Goal: Information Seeking & Learning: Learn about a topic

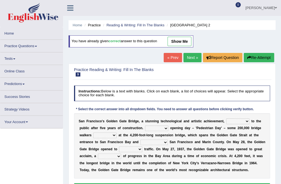
click at [237, 120] on select "opens closes appears equals" at bounding box center [237, 121] width 23 height 5
select select "opens"
click at [226, 119] on select "opens closes appears equals" at bounding box center [237, 121] width 23 height 5
click at [151, 127] on div "S a n F r a n c i s c o ' [PERSON_NAME] G a t e B r i d g e , a s t u n n i n g…" at bounding box center [172, 145] width 196 height 65
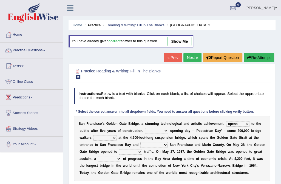
select select "On"
click at [145, 128] on select "On During Since When" at bounding box center [156, 130] width 23 height 5
click at [100, 137] on select "stationed looked marveled laughed" at bounding box center [104, 137] width 23 height 5
select select "marveled"
click at [93, 135] on select "stationed looked marveled laughed" at bounding box center [104, 137] width 23 height 5
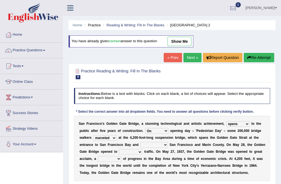
click at [140, 144] on select "separates connects channels differentiates" at bounding box center [153, 144] width 27 height 5
select select "connects"
click at [140, 142] on select "separates connects channels differentiates" at bounding box center [153, 144] width 27 height 5
click at [119, 150] on select "aquatic vehicular airborne watertight" at bounding box center [130, 151] width 23 height 5
select select "vehicular"
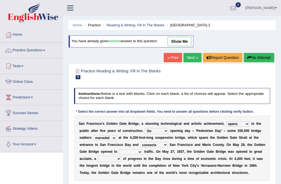
click at [119, 149] on select "aquatic vehicular airborne watertight" at bounding box center [130, 151] width 23 height 5
click at [121, 156] on select "denial symbol technique yield" at bounding box center [109, 158] width 23 height 5
select select "symbol"
click at [121, 156] on select "denial symbol technique yield" at bounding box center [109, 158] width 23 height 5
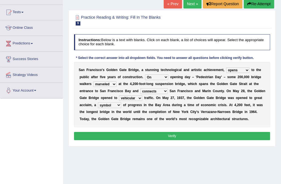
scroll to position [60, 0]
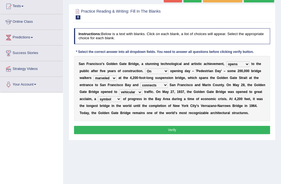
click at [170, 128] on button "Verify" at bounding box center [172, 130] width 196 height 8
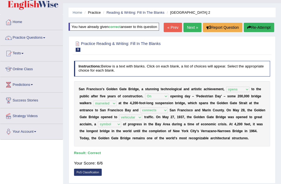
scroll to position [0, 0]
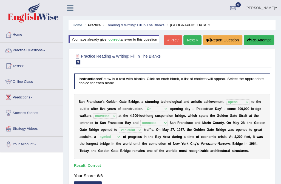
click at [190, 38] on link "Next »" at bounding box center [193, 39] width 18 height 9
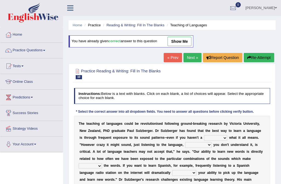
click at [204, 137] on select "dew claw clue due" at bounding box center [215, 137] width 23 height 5
select select "clue"
click at [204, 135] on select "dew claw clue due" at bounding box center [215, 137] width 23 height 5
click at [185, 144] on select "but also all together even though if so" at bounding box center [198, 144] width 26 height 5
select select "even though"
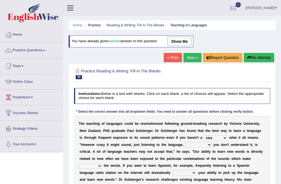
click at [185, 142] on select "but also all together even though if so" at bounding box center [198, 144] width 26 height 5
click at [102, 163] on select "down up of on" at bounding box center [90, 165] width 23 height 5
select select "up"
click at [102, 163] on select "down up of on" at bounding box center [90, 165] width 23 height 5
click at [172, 171] on select "evaluate exaggerate describe boost" at bounding box center [184, 172] width 24 height 5
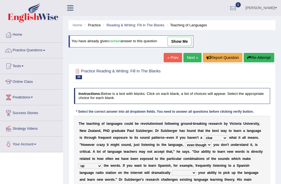
select select "evaluate"
click at [172, 170] on select "evaluate exaggerate describe boost" at bounding box center [184, 172] width 24 height 5
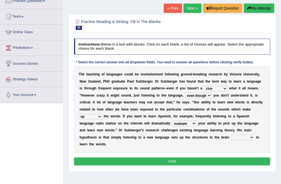
scroll to position [50, 0]
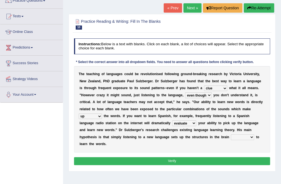
click at [231, 137] on select "requiring required directed to require" at bounding box center [242, 136] width 23 height 5
select select "directed"
click at [231, 134] on select "requiring required directed to require" at bounding box center [242, 136] width 23 height 5
click at [170, 157] on button "Verify" at bounding box center [172, 161] width 196 height 8
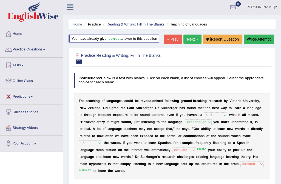
scroll to position [0, 0]
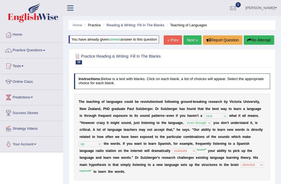
click at [257, 40] on button "Re-Attempt" at bounding box center [259, 39] width 30 height 9
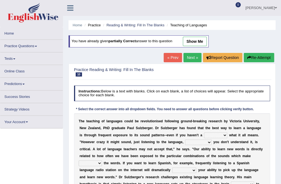
click at [204, 134] on select "dew claw clue due" at bounding box center [215, 135] width 23 height 5
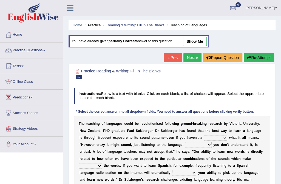
select select "clue"
click at [204, 135] on select "dew claw clue due" at bounding box center [215, 137] width 23 height 5
click at [185, 144] on select "but also all together even though if so" at bounding box center [198, 144] width 26 height 5
select select "even though"
click at [185, 142] on select "but also all together even though if so" at bounding box center [198, 144] width 26 height 5
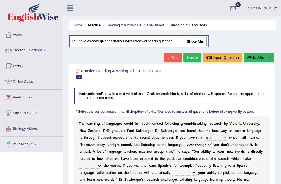
click at [102, 163] on select "down up of on" at bounding box center [90, 165] width 23 height 5
select select "up"
click at [102, 163] on select "down up of on" at bounding box center [90, 165] width 23 height 5
click at [172, 174] on select "evaluate exaggerate describe boost" at bounding box center [184, 172] width 24 height 5
select select "boost"
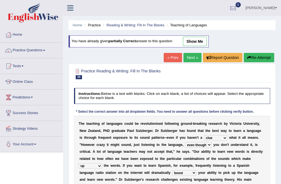
click at [172, 170] on select "evaluate exaggerate describe boost" at bounding box center [184, 172] width 24 height 5
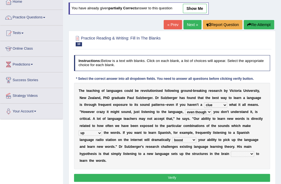
scroll to position [40, 0]
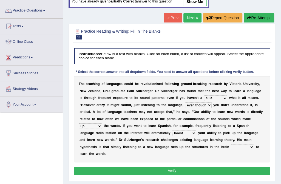
click at [231, 146] on select "requiring required directed to require" at bounding box center [242, 146] width 23 height 5
select select "required"
click at [231, 144] on select "requiring required directed to require" at bounding box center [242, 146] width 23 height 5
click at [162, 167] on button "Verify" at bounding box center [172, 171] width 196 height 8
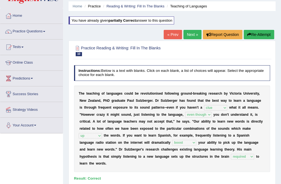
scroll to position [14, 0]
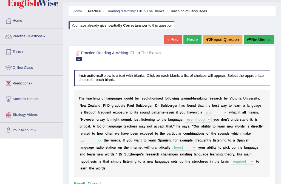
click at [193, 39] on link "Next »" at bounding box center [193, 39] width 18 height 9
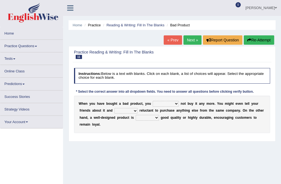
click at [170, 103] on select "would have should have should" at bounding box center [166, 103] width 26 height 5
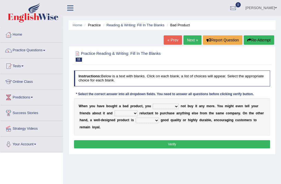
select select "should"
click at [153, 104] on select "would have should have should" at bounding box center [166, 106] width 26 height 5
click at [121, 114] on select "is are be being" at bounding box center [125, 113] width 23 height 5
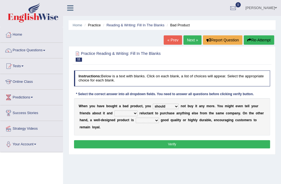
select select "being"
click at [114, 111] on select "is are be being" at bounding box center [125, 113] width 23 height 5
click at [136, 120] on select "both also neither either" at bounding box center [147, 120] width 23 height 5
select select "both"
click at [136, 118] on select "both also neither either" at bounding box center [147, 120] width 23 height 5
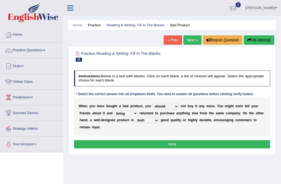
click at [161, 140] on button "Verify" at bounding box center [172, 144] width 196 height 8
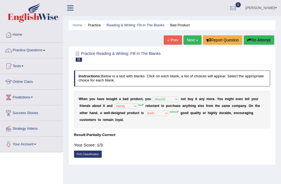
click at [253, 39] on button "Re-Attempt" at bounding box center [259, 39] width 30 height 9
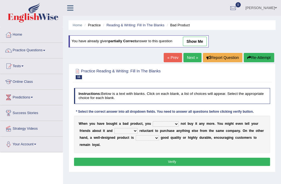
click at [168, 122] on select "would have should have should" at bounding box center [166, 123] width 26 height 5
select select "should"
click at [153, 121] on select "would have should have should" at bounding box center [166, 123] width 26 height 5
click at [122, 130] on select "is are be being" at bounding box center [125, 130] width 23 height 5
select select "being"
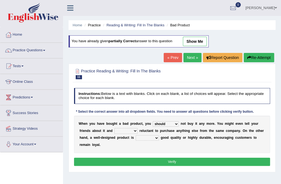
click at [114, 128] on select "is are be being" at bounding box center [125, 130] width 23 height 5
click at [136, 136] on select "both also neither either" at bounding box center [147, 137] width 23 height 5
select select "either"
click at [136, 135] on select "both also neither either" at bounding box center [147, 137] width 23 height 5
click at [176, 158] on button "Verify" at bounding box center [172, 162] width 196 height 8
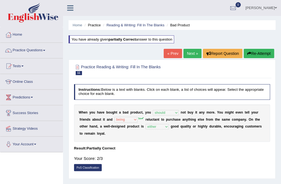
click at [260, 53] on button "Re-Attempt" at bounding box center [259, 53] width 30 height 9
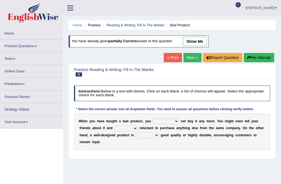
click at [167, 121] on select "would have should have should" at bounding box center [166, 121] width 26 height 5
select select "should"
click at [153, 119] on select "would have should have should" at bounding box center [166, 121] width 26 height 5
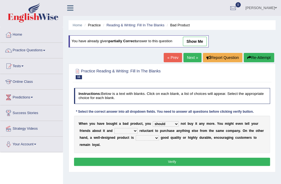
click at [122, 129] on select "is are be being" at bounding box center [125, 130] width 23 height 5
select select "be"
click at [114, 128] on select "is are be being" at bounding box center [125, 130] width 23 height 5
click at [136, 136] on select "both also neither either" at bounding box center [147, 137] width 23 height 5
select select "either"
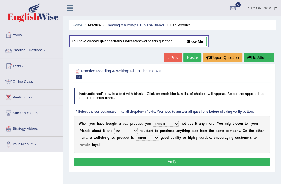
click at [136, 135] on select "both also neither either" at bounding box center [147, 137] width 23 height 5
click at [161, 158] on button "Verify" at bounding box center [172, 162] width 196 height 8
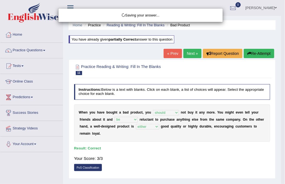
click at [192, 52] on div "Saving your answer..." at bounding box center [142, 92] width 285 height 184
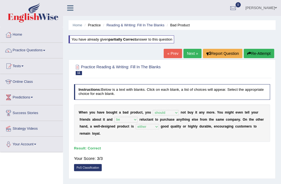
click at [191, 53] on link "Next »" at bounding box center [193, 53] width 18 height 9
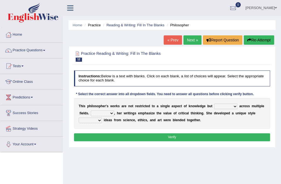
click at [226, 105] on select "constrain contain assemble extend" at bounding box center [225, 106] width 23 height 5
select select "extend"
click at [214, 104] on select "constrain contain assemble extend" at bounding box center [225, 106] width 23 height 5
click at [227, 105] on select "constrain contain assemble extend" at bounding box center [225, 106] width 23 height 5
click at [101, 113] on select "Rather So Moreover Likely" at bounding box center [102, 113] width 23 height 5
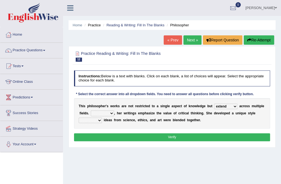
select select "So"
click at [91, 111] on select "Rather So Moreover Likely" at bounding box center [102, 113] width 23 height 5
click at [102, 118] on select "in that that which in which" at bounding box center [90, 120] width 23 height 5
select select "in which"
click at [102, 118] on select "in that that which in which" at bounding box center [90, 120] width 23 height 5
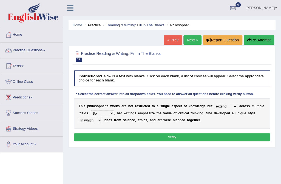
click at [226, 135] on button "Verify" at bounding box center [172, 137] width 196 height 8
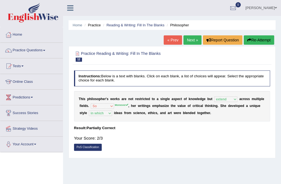
click at [193, 38] on link "Next »" at bounding box center [193, 39] width 18 height 9
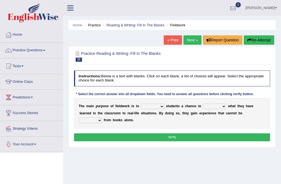
click at [159, 107] on select "resemble stow rave offer" at bounding box center [152, 106] width 23 height 5
select select "offer"
click at [141, 104] on select "resemble stow rave offer" at bounding box center [152, 106] width 23 height 5
click at [220, 105] on select "compare align apply dismount" at bounding box center [214, 106] width 23 height 5
select select "compare"
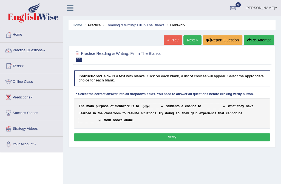
click at [203, 104] on select "compare align apply dismount" at bounding box center [214, 106] width 23 height 5
click at [102, 118] on select "originated prepared obtained touted" at bounding box center [90, 120] width 23 height 5
select select "obtained"
click at [102, 118] on select "originated prepared obtained touted" at bounding box center [90, 120] width 23 height 5
click at [213, 137] on button "Verify" at bounding box center [172, 137] width 196 height 8
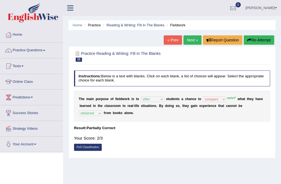
click at [192, 38] on link "Next »" at bounding box center [193, 39] width 18 height 9
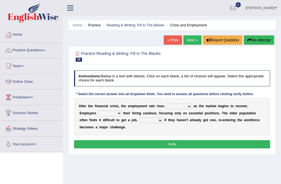
click at [183, 106] on select "normally conversely strenuously sharply" at bounding box center [179, 106] width 26 height 5
select select "normally"
click at [166, 104] on select "normally conversely strenuously sharply" at bounding box center [179, 106] width 26 height 5
click at [100, 112] on select "keeping kept keep are kept" at bounding box center [109, 113] width 23 height 5
select select "keeping"
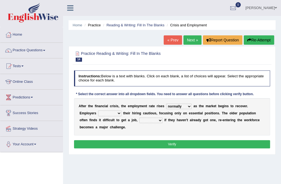
click at [98, 111] on select "keeping kept keep are kept" at bounding box center [109, 113] width 23 height 5
click at [139, 120] on select "although while then because" at bounding box center [150, 120] width 23 height 5
select select "although"
click at [139, 118] on select "although while then because" at bounding box center [150, 120] width 23 height 5
click at [156, 140] on button "Verify" at bounding box center [172, 144] width 196 height 8
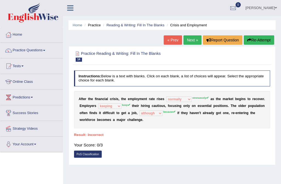
click at [264, 41] on button "Re-Attempt" at bounding box center [259, 39] width 30 height 9
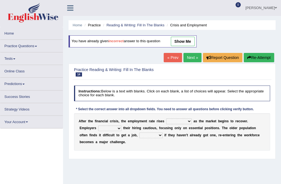
click at [183, 119] on select "normally conversely strenuously sharply" at bounding box center [179, 121] width 26 height 5
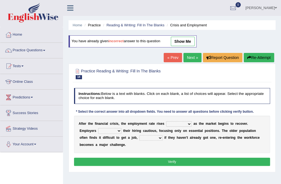
select select "strenuously"
click at [166, 121] on select "normally conversely strenuously sharply" at bounding box center [179, 123] width 26 height 5
click at [100, 130] on select "keeping kept keep are kept" at bounding box center [109, 130] width 23 height 5
select select "keep"
click at [98, 128] on select "keeping kept keep are kept" at bounding box center [109, 130] width 23 height 5
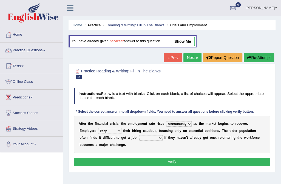
click at [139, 136] on select "although while then because" at bounding box center [150, 137] width 23 height 5
click at [139, 135] on select "although while then because" at bounding box center [150, 137] width 23 height 5
click at [139, 138] on select "although while then because" at bounding box center [150, 137] width 23 height 5
select select "because"
click at [139, 135] on select "although while then because" at bounding box center [150, 137] width 23 height 5
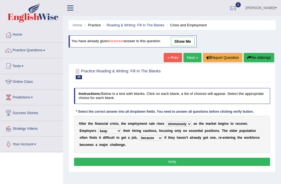
click at [170, 158] on button "Verify" at bounding box center [172, 162] width 196 height 8
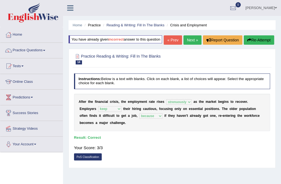
click at [196, 36] on link "Next »" at bounding box center [193, 39] width 18 height 9
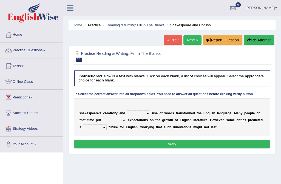
click at [144, 113] on select "idealized intensive fancied inventive" at bounding box center [138, 113] width 23 height 5
select select "idealized"
click at [127, 111] on select "idealized intensive fancied inventive" at bounding box center [138, 113] width 23 height 5
click at [107, 119] on select "wide much high more" at bounding box center [114, 120] width 23 height 5
select select "more"
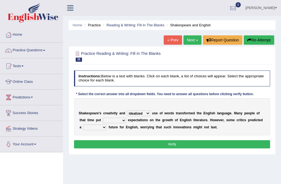
click at [103, 118] on select "wide much high more" at bounding box center [114, 120] width 23 height 5
click at [107, 125] on select "monetary promising irresistible daunting" at bounding box center [95, 127] width 24 height 5
select select "monetary"
click at [107, 125] on select "monetary promising irresistible daunting" at bounding box center [95, 127] width 24 height 5
click at [244, 144] on button "Verify" at bounding box center [172, 144] width 196 height 8
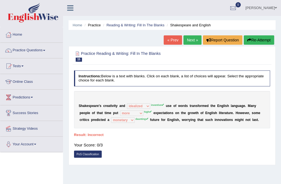
click at [253, 37] on button "Re-Attempt" at bounding box center [259, 39] width 30 height 9
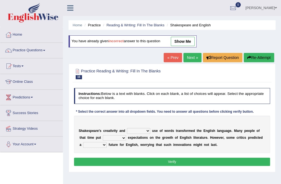
click at [145, 127] on div "S h a k e s p e a r e ' s c r e a t i v i t y a n d idealized intensive fancied…" at bounding box center [172, 134] width 196 height 37
click at [145, 131] on select "idealized intensive fancied inventive" at bounding box center [138, 130] width 23 height 5
select select "inventive"
click at [127, 128] on select "idealized intensive fancied inventive" at bounding box center [138, 130] width 23 height 5
click at [108, 137] on select "wide much high more" at bounding box center [114, 137] width 23 height 5
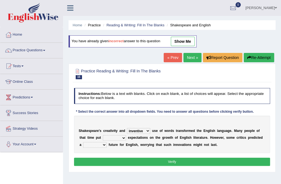
select select "high"
click at [103, 135] on select "wide much high more" at bounding box center [114, 137] width 23 height 5
click at [107, 142] on select "monetary promising irresistible daunting" at bounding box center [95, 144] width 24 height 5
select select "irresistible"
click at [107, 142] on select "monetary promising irresistible daunting" at bounding box center [95, 144] width 24 height 5
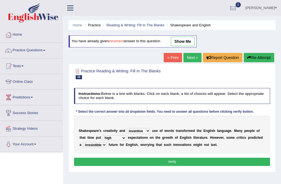
click at [251, 162] on button "Verify" at bounding box center [172, 162] width 196 height 8
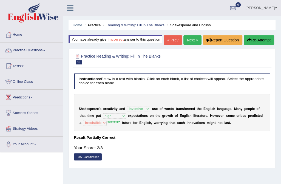
click at [257, 38] on button "Re-Attempt" at bounding box center [259, 39] width 30 height 9
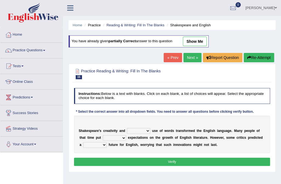
click at [145, 130] on select "idealized intensive fancied inventive" at bounding box center [138, 130] width 23 height 5
select select "inventive"
click at [127, 128] on select "idealized intensive fancied inventive" at bounding box center [138, 130] width 23 height 5
click at [126, 136] on b at bounding box center [127, 138] width 2 height 4
click at [106, 136] on select "wide much high more" at bounding box center [114, 137] width 23 height 5
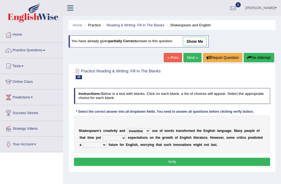
click at [192, 55] on link "Next »" at bounding box center [193, 57] width 18 height 9
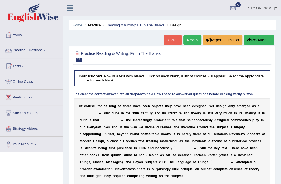
click at [99, 114] on select "bilateral ubiquitous foremost dedicated" at bounding box center [91, 113] width 24 height 5
click at [79, 111] on select "bilateral ubiquitous foremost dedicated" at bounding box center [91, 113] width 24 height 5
click at [92, 114] on select "bilateral ubiquitous foremost dedicated" at bounding box center [91, 113] width 24 height 5
click at [90, 112] on select "bilateral ubiquitous foremost dedicated" at bounding box center [91, 113] width 24 height 5
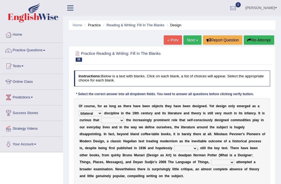
click at [90, 112] on select "bilateral ubiquitous foremost dedicated" at bounding box center [91, 113] width 24 height 5
select select "dedicated"
click at [79, 111] on select "bilateral ubiquitous foremost dedicated" at bounding box center [91, 113] width 24 height 5
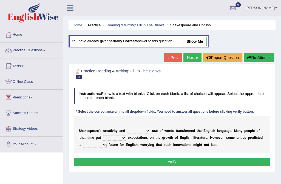
click at [33, 45] on link "Practice Questions" at bounding box center [31, 50] width 63 height 14
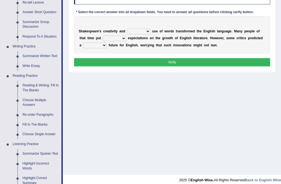
scroll to position [110, 0]
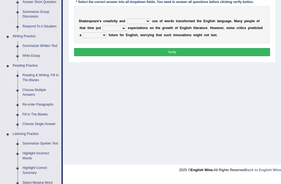
click at [34, 78] on link "Reading & Writing: Fill In The Blanks" at bounding box center [40, 78] width 41 height 15
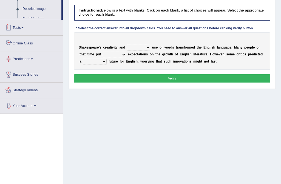
scroll to position [104, 0]
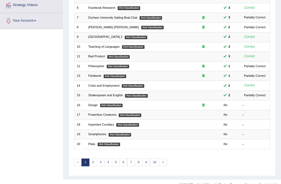
scroll to position [130, 0]
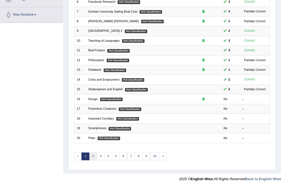
click at [95, 153] on link "2" at bounding box center [93, 157] width 8 height 8
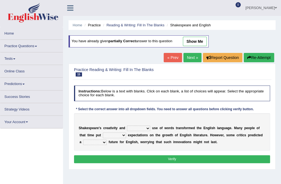
scroll to position [104, 0]
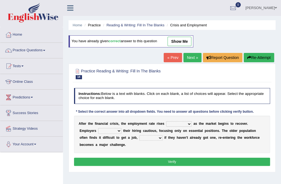
click at [45, 49] on link "Practice Questions" at bounding box center [31, 50] width 63 height 14
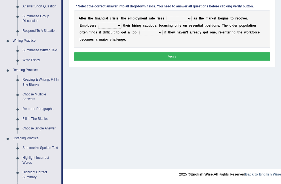
scroll to position [110, 0]
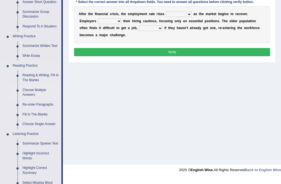
click at [30, 92] on link "Choose Multiple Answers" at bounding box center [40, 92] width 41 height 15
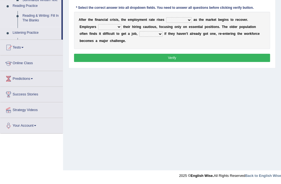
scroll to position [61, 0]
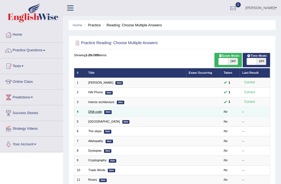
click at [91, 112] on link "DNA code" at bounding box center [95, 111] width 14 height 3
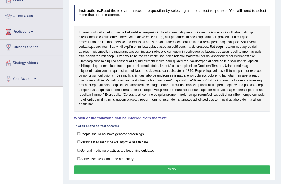
scroll to position [70, 0]
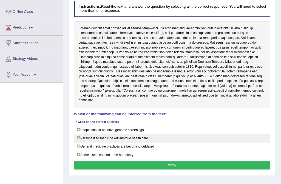
click at [80, 137] on label "Personalized medicine will improve health care" at bounding box center [172, 138] width 196 height 9
checkbox input "true"
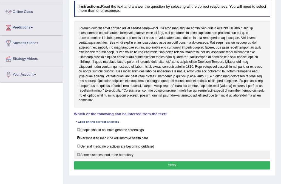
click at [80, 154] on label "Some diseases tend to be hereditary" at bounding box center [172, 155] width 196 height 9
checkbox input "true"
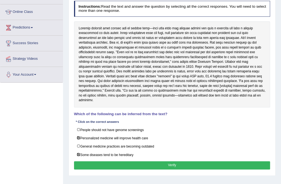
click at [160, 164] on button "Verify" at bounding box center [172, 165] width 196 height 8
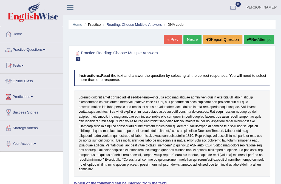
scroll to position [0, 0]
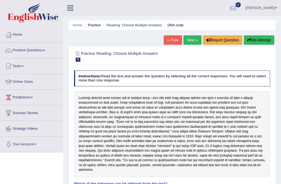
click at [193, 38] on link "Next »" at bounding box center [193, 39] width 18 height 9
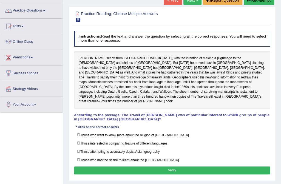
scroll to position [50, 0]
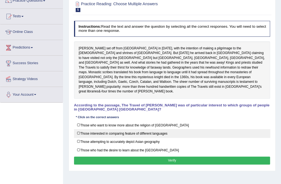
click at [80, 129] on label "Those interested in comparing feature of different languages" at bounding box center [172, 133] width 196 height 9
checkbox input "true"
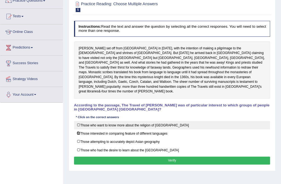
click at [78, 121] on label "Those who want to know more about the religion of [GEOGRAPHIC_DATA]" at bounding box center [172, 125] width 196 height 9
checkbox input "true"
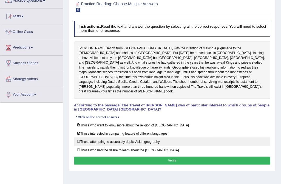
click at [79, 137] on label "Those attempting to accurately depict Asian geography" at bounding box center [172, 141] width 196 height 9
checkbox input "true"
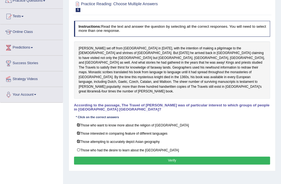
click at [152, 157] on button "Verify" at bounding box center [172, 161] width 196 height 8
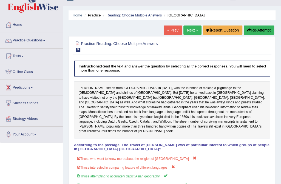
scroll to position [0, 0]
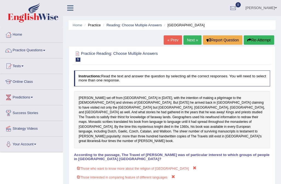
click at [193, 39] on link "Next »" at bounding box center [193, 39] width 18 height 9
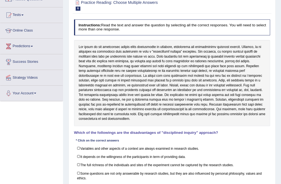
scroll to position [53, 0]
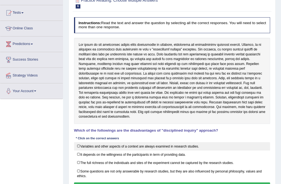
click at [80, 145] on label "Variables and other aspects of a context are always examined in research studie…" at bounding box center [172, 146] width 196 height 9
checkbox input "true"
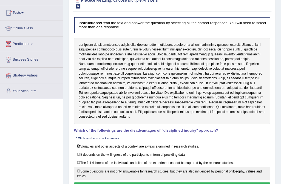
click at [80, 169] on label "Some questions are not only answerable by research studies, but they are also i…" at bounding box center [172, 173] width 196 height 13
checkbox input "true"
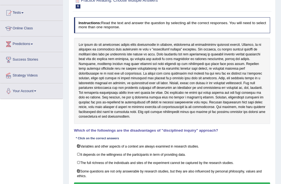
click at [98, 182] on button "Verify" at bounding box center [172, 186] width 196 height 8
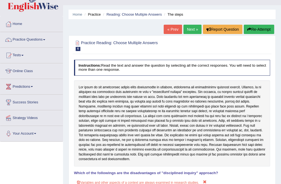
scroll to position [3, 0]
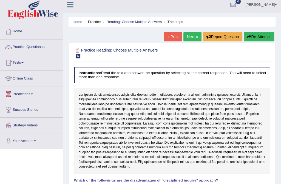
click at [257, 37] on button "Re-Attempt" at bounding box center [259, 36] width 30 height 9
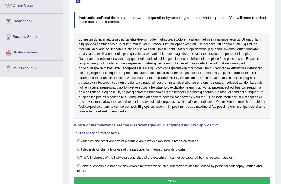
scroll to position [83, 0]
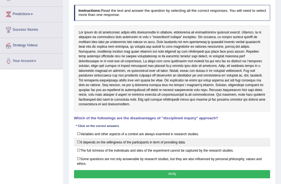
click at [78, 140] on label "It depends on the willingness of the participants in term of providing data." at bounding box center [172, 142] width 196 height 9
checkbox input "true"
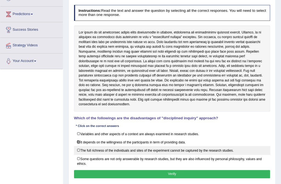
click at [80, 149] on label "The full richness of the individuals and sites of the experiment cannot be capt…" at bounding box center [172, 150] width 196 height 9
checkbox input "true"
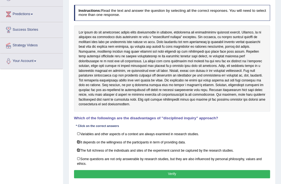
click at [119, 173] on button "Verify" at bounding box center [172, 174] width 196 height 8
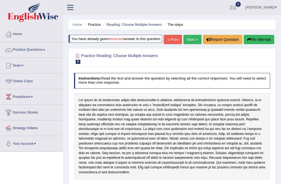
scroll to position [0, 0]
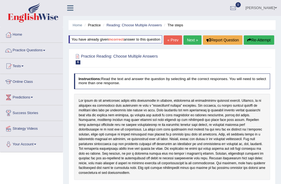
click at [190, 40] on link "Next »" at bounding box center [193, 39] width 18 height 9
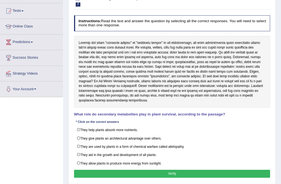
scroll to position [60, 0]
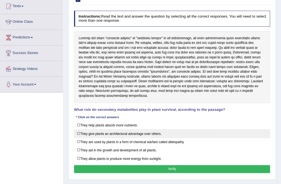
click at [91, 132] on label "They give plants an architectural advantage over others." at bounding box center [172, 133] width 196 height 9
checkbox input "true"
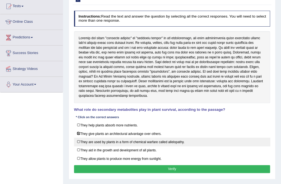
click at [82, 142] on label "They are used by plants in a form of chemical warfare called allelopathy." at bounding box center [172, 142] width 196 height 9
checkbox input "true"
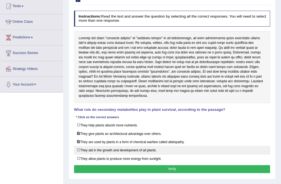
drag, startPoint x: 83, startPoint y: 149, endPoint x: 117, endPoint y: 150, distance: 34.3
click at [117, 150] on label "They aid in the growth and development of all plants." at bounding box center [172, 150] width 196 height 9
checkbox input "true"
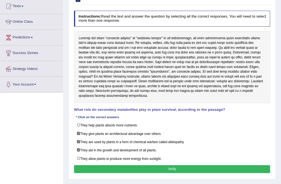
click at [165, 166] on button "Verify" at bounding box center [172, 169] width 196 height 8
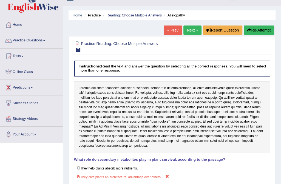
scroll to position [0, 0]
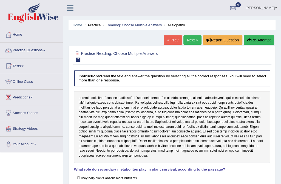
click at [190, 40] on link "Next »" at bounding box center [193, 39] width 18 height 9
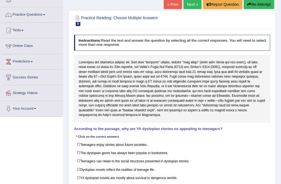
scroll to position [50, 0]
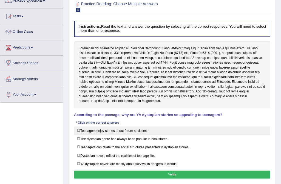
click at [80, 126] on label "Teenagers enjoy stories about future societies." at bounding box center [172, 130] width 196 height 9
checkbox input "true"
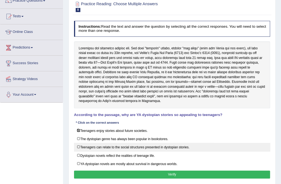
click at [79, 143] on label "Teenagers can relate to the social structures presented in dystopian stories." at bounding box center [172, 147] width 196 height 9
checkbox input "true"
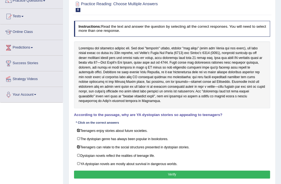
click at [119, 171] on button "Verify" at bounding box center [172, 175] width 196 height 8
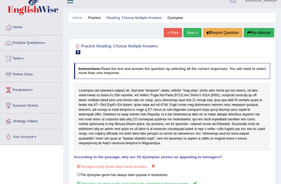
scroll to position [0, 0]
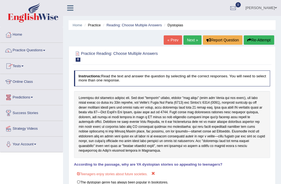
click at [44, 48] on link "Practice Questions" at bounding box center [31, 50] width 63 height 14
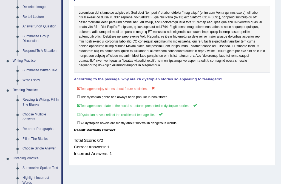
scroll to position [90, 0]
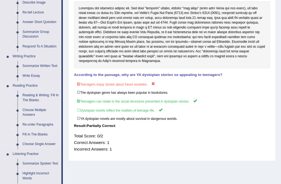
click at [38, 124] on link "Re-order Paragraphs" at bounding box center [40, 125] width 41 height 10
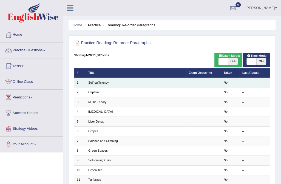
click at [93, 81] on link "Self-sufficiency" at bounding box center [98, 82] width 20 height 3
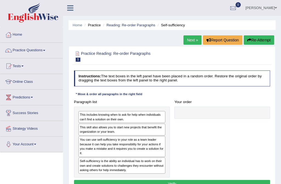
click at [143, 143] on div "You can use self-sufficiency in your role as a team leader because it can help …" at bounding box center [121, 146] width 87 height 21
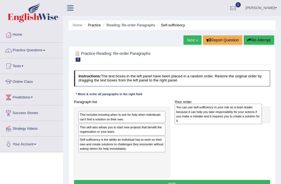
drag, startPoint x: 123, startPoint y: 147, endPoint x: 239, endPoint y: 115, distance: 120.8
click at [239, 116] on div "You can use self-sufficiency in your role as a team leader because it can help …" at bounding box center [218, 114] width 87 height 21
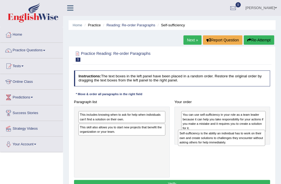
drag, startPoint x: 126, startPoint y: 145, endPoint x: 245, endPoint y: 144, distance: 118.5
click at [245, 144] on div "Self-sufficiency is the ability an individual has to work on their own and crea…" at bounding box center [221, 138] width 87 height 16
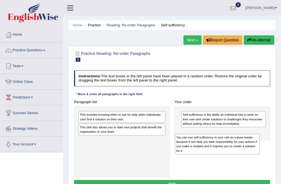
drag, startPoint x: 233, startPoint y: 120, endPoint x: 227, endPoint y: 149, distance: 29.7
click at [227, 149] on div "You can use self-sufficiency in your role as a team leader because it can help …" at bounding box center [217, 144] width 85 height 21
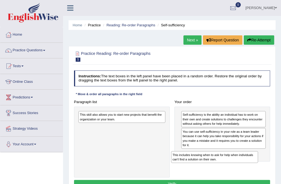
drag, startPoint x: 150, startPoint y: 117, endPoint x: 269, endPoint y: 166, distance: 129.0
click at [269, 167] on div "Paragraph list This includes knowing when to ask for help when individuals can'…" at bounding box center [172, 138] width 201 height 80
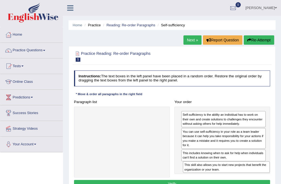
drag, startPoint x: 136, startPoint y: 116, endPoint x: 260, endPoint y: 177, distance: 138.7
click at [260, 177] on div "Paragraph list This skill also allows you to start new projects that benefit th…" at bounding box center [172, 138] width 201 height 80
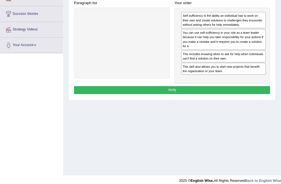
scroll to position [100, 0]
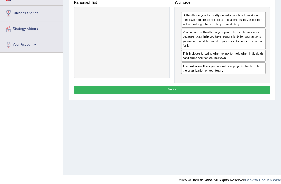
click at [201, 91] on button "Verify" at bounding box center [172, 90] width 196 height 8
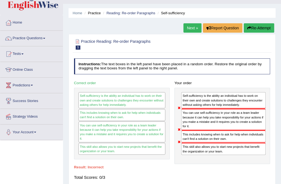
scroll to position [0, 0]
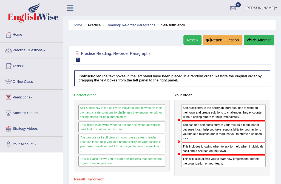
click at [256, 38] on button "Re-Attempt" at bounding box center [259, 39] width 30 height 9
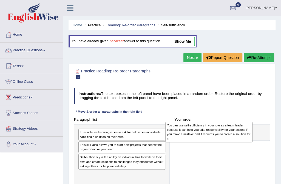
drag, startPoint x: 110, startPoint y: 167, endPoint x: 214, endPoint y: 136, distance: 108.5
click at [214, 136] on div "You can use self-sufficiency in your role as a team leader because it can help …" at bounding box center [208, 132] width 87 height 21
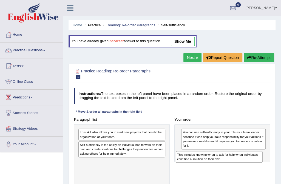
drag, startPoint x: 107, startPoint y: 135, endPoint x: 223, endPoint y: 163, distance: 119.1
click at [223, 163] on div "Paragraph list This includes knowing when to ask for help when individuals can'…" at bounding box center [172, 156] width 201 height 80
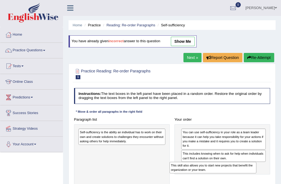
drag, startPoint x: 131, startPoint y: 132, endPoint x: 217, endPoint y: 170, distance: 93.3
click at [240, 173] on div "Paragraph list This skill also allows you to start new projects that benefit th…" at bounding box center [172, 156] width 201 height 80
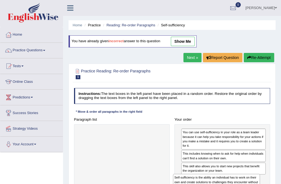
drag, startPoint x: 130, startPoint y: 139, endPoint x: 242, endPoint y: 194, distance: 124.9
click at [242, 184] on html "Toggle navigation Home Practice Questions Speaking Practice Read Aloud Repeat S…" at bounding box center [140, 92] width 281 height 184
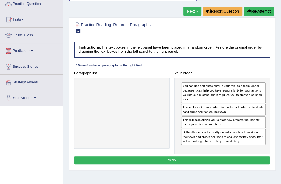
scroll to position [104, 0]
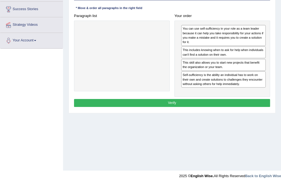
click at [196, 99] on button "Verify" at bounding box center [172, 103] width 196 height 8
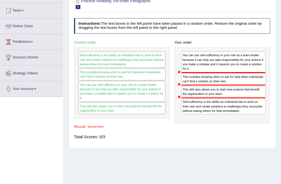
scroll to position [29, 0]
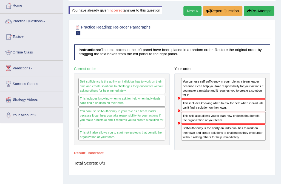
click at [257, 11] on button "Re-Attempt" at bounding box center [259, 10] width 30 height 9
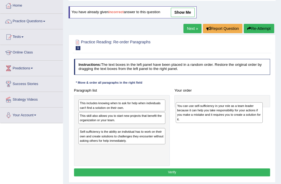
drag, startPoint x: 105, startPoint y: 135, endPoint x: 221, endPoint y: 116, distance: 117.4
click at [221, 116] on div "You can use self-sufficiency in your role as a team leader because it can help …" at bounding box center [219, 112] width 87 height 21
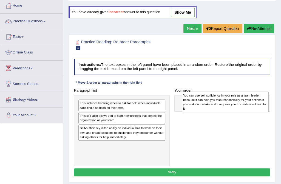
drag, startPoint x: 137, startPoint y: 134, endPoint x: 260, endPoint y: 102, distance: 126.9
click at [260, 102] on div "You can use self-sufficiency in your role as a team leader because it can help …" at bounding box center [225, 102] width 87 height 21
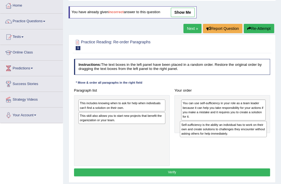
drag, startPoint x: 99, startPoint y: 131, endPoint x: 220, endPoint y: 134, distance: 120.2
click at [220, 134] on div "Self-sufficiency is the ability an individual has to work on their own and crea…" at bounding box center [223, 129] width 87 height 16
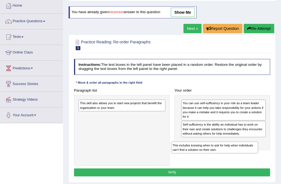
drag, startPoint x: 136, startPoint y: 106, endPoint x: 247, endPoint y: 154, distance: 120.6
click at [247, 157] on div "Paragraph list This includes knowing when to ask for help when individuals can'…" at bounding box center [172, 126] width 201 height 80
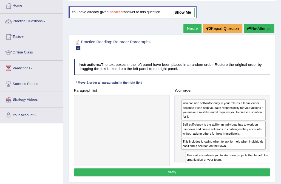
drag, startPoint x: 141, startPoint y: 106, endPoint x: 268, endPoint y: 167, distance: 140.4
click at [268, 169] on div "Instructions: The text boxes in the left panel have been placed in a random ord…" at bounding box center [172, 118] width 199 height 123
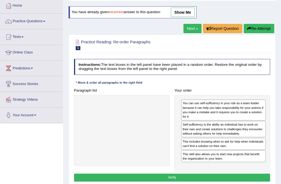
click at [198, 174] on button "Verify" at bounding box center [172, 178] width 196 height 8
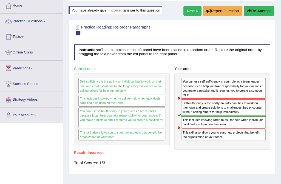
click at [263, 12] on button "Re-Attempt" at bounding box center [259, 10] width 30 height 9
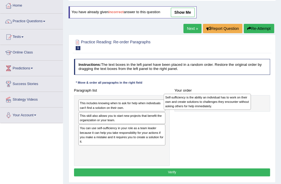
drag, startPoint x: 107, startPoint y: 153, endPoint x: 209, endPoint y: 102, distance: 113.8
click at [209, 102] on div "Self-sufficiency is the ability an individual has to work on their own and crea…" at bounding box center [207, 102] width 87 height 16
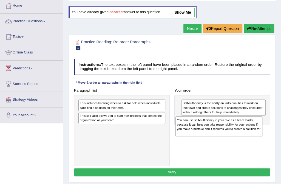
drag, startPoint x: 120, startPoint y: 134, endPoint x: 236, endPoint y: 130, distance: 116.4
click at [236, 130] on div "You can use self-sufficiency in your role as a team leader because it can help …" at bounding box center [219, 126] width 87 height 21
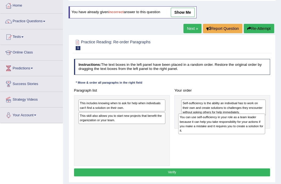
drag, startPoint x: 126, startPoint y: 139, endPoint x: 245, endPoint y: 134, distance: 119.0
click at [245, 134] on div "Paragraph list This includes knowing when to ask for help when individuals can'…" at bounding box center [172, 126] width 201 height 80
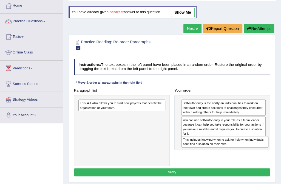
drag, startPoint x: 124, startPoint y: 105, endPoint x: 255, endPoint y: 152, distance: 138.9
click at [255, 153] on div "Paragraph list This includes knowing when to ask for help when individuals can'…" at bounding box center [172, 126] width 201 height 80
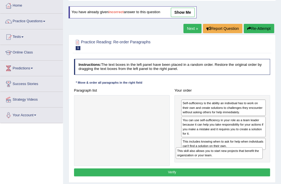
drag, startPoint x: 113, startPoint y: 110, endPoint x: 227, endPoint y: 165, distance: 126.5
click at [227, 165] on div "Paragraph list This skill also allows you to start new projects that benefit th…" at bounding box center [172, 126] width 201 height 80
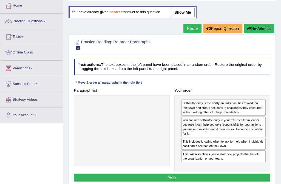
click at [214, 181] on div "Instructions: The text boxes in the left panel have been placed in a random ord…" at bounding box center [172, 121] width 199 height 129
click at [212, 178] on button "Verify" at bounding box center [172, 178] width 196 height 8
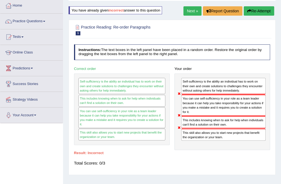
click at [254, 10] on button "Re-Attempt" at bounding box center [259, 10] width 30 height 9
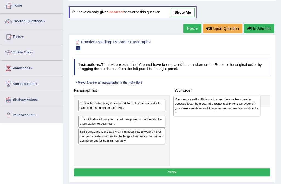
drag, startPoint x: 108, startPoint y: 139, endPoint x: 221, endPoint y: 111, distance: 116.3
click at [221, 111] on div "You can use self-sufficiency in your role as a team leader because it can help …" at bounding box center [216, 106] width 87 height 21
drag, startPoint x: 142, startPoint y: 128, endPoint x: 262, endPoint y: 113, distance: 120.8
click at [262, 113] on div "You can use self-sufficiency in your role as a team leader because it can help …" at bounding box center [222, 106] width 87 height 21
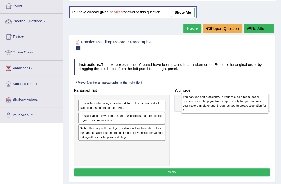
drag, startPoint x: 132, startPoint y: 122, endPoint x: 253, endPoint y: 105, distance: 122.3
click at [254, 105] on div "You can use self-sufficiency in your role as a team leader because it can help …" at bounding box center [224, 103] width 87 height 21
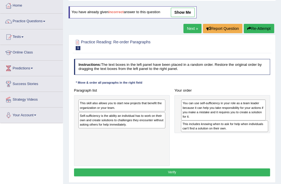
drag, startPoint x: 110, startPoint y: 106, endPoint x: 230, endPoint y: 132, distance: 123.0
click at [231, 133] on div "Paragraph list This includes knowing when to ask for help when individuals can'…" at bounding box center [172, 126] width 201 height 80
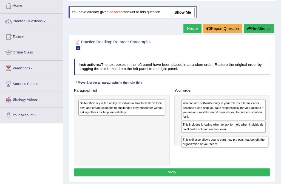
drag, startPoint x: 131, startPoint y: 106, endPoint x: 253, endPoint y: 150, distance: 130.3
click at [253, 151] on div "Paragraph list This skill also allows you to start new projects that benefit th…" at bounding box center [172, 126] width 201 height 80
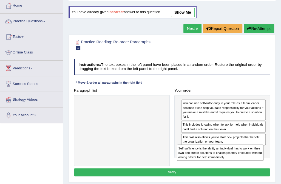
drag, startPoint x: 148, startPoint y: 109, endPoint x: 266, endPoint y: 162, distance: 129.2
click at [266, 164] on div "Paragraph list Self-sufficiency is the ability an individual has to work on the…" at bounding box center [172, 126] width 201 height 80
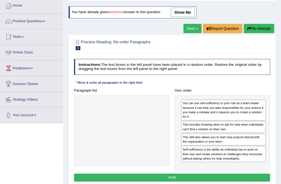
click at [238, 175] on button "Verify" at bounding box center [172, 178] width 196 height 8
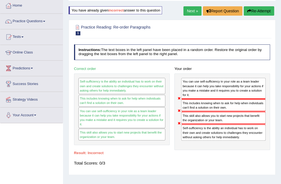
click at [259, 10] on button "Re-Attempt" at bounding box center [259, 10] width 30 height 9
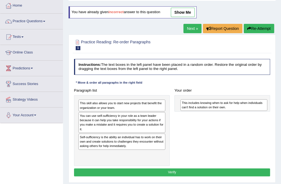
drag, startPoint x: 115, startPoint y: 106, endPoint x: 236, endPoint y: 108, distance: 121.3
click at [236, 108] on div "This includes knowing when to ask for help when individuals can't find a soluti…" at bounding box center [224, 105] width 87 height 12
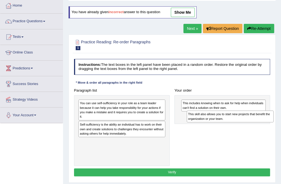
drag, startPoint x: 137, startPoint y: 104, endPoint x: 260, endPoint y: 117, distance: 124.2
click at [266, 119] on div "This skill also allows you to start new projects that benefit the organization …" at bounding box center [230, 117] width 87 height 12
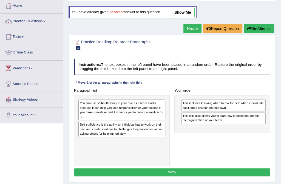
click at [108, 111] on div "You can use self-sufficiency in your role as a team leader because it can help …" at bounding box center [121, 110] width 87 height 21
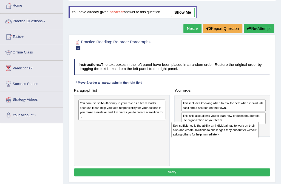
drag, startPoint x: 111, startPoint y: 134, endPoint x: 222, endPoint y: 141, distance: 111.1
click at [222, 141] on div "Paragraph list You can use self-sufficiency in your role as a team leader becau…" at bounding box center [172, 126] width 201 height 80
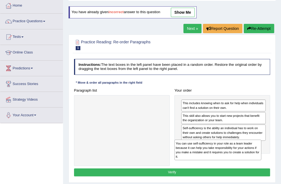
drag, startPoint x: 108, startPoint y: 103, endPoint x: 224, endPoint y: 152, distance: 126.3
click at [224, 152] on div "You can use self-sufficiency in your role as a team leader because it can help …" at bounding box center [218, 150] width 87 height 21
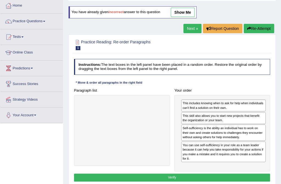
click at [199, 178] on button "Verify" at bounding box center [172, 178] width 196 height 8
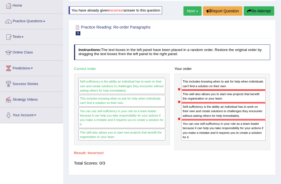
click at [193, 10] on link "Next »" at bounding box center [193, 10] width 18 height 9
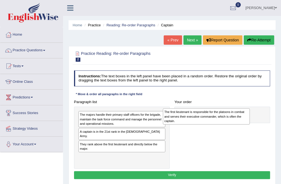
drag, startPoint x: 125, startPoint y: 156, endPoint x: 226, endPoint y: 119, distance: 107.6
click at [226, 119] on div "The first lieutenant is responsible for the platoons in combat and serves their…" at bounding box center [206, 116] width 87 height 16
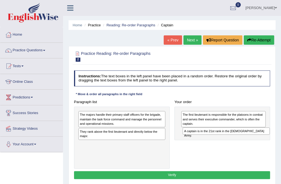
drag, startPoint x: 105, startPoint y: 133, endPoint x: 229, endPoint y: 138, distance: 124.1
click at [229, 138] on div "Paragraph list The majors handle their primary staff officers for the brigade, …" at bounding box center [172, 133] width 201 height 71
click at [229, 138] on div "The first lieutenant is responsible for the platoons in combat and serves their…" at bounding box center [223, 123] width 96 height 33
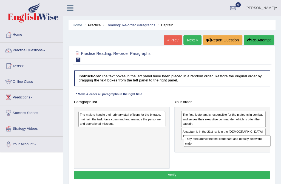
drag, startPoint x: 125, startPoint y: 134, endPoint x: 251, endPoint y: 148, distance: 125.9
click at [251, 148] on div "Paragraph list The majors handle their primary staff officers for the brigade, …" at bounding box center [172, 133] width 201 height 71
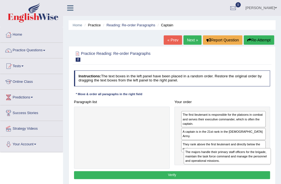
drag, startPoint x: 150, startPoint y: 116, endPoint x: 273, endPoint y: 159, distance: 130.9
click at [274, 160] on div "Practice Reading: Re-order Paragraphs 2 Captain Instructions: The text boxes in…" at bounding box center [172, 115] width 207 height 139
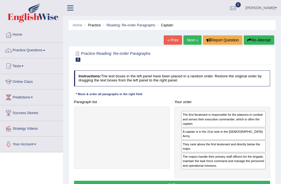
click at [221, 181] on button "Verify" at bounding box center [172, 185] width 196 height 8
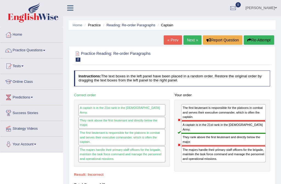
click at [191, 39] on link "Next »" at bounding box center [193, 39] width 18 height 9
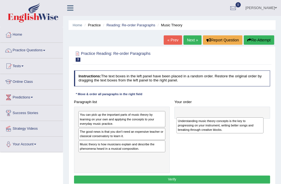
drag, startPoint x: 137, startPoint y: 164, endPoint x: 254, endPoint y: 132, distance: 121.1
click at [254, 132] on div "Understanding music theory concepts is the key to progressing on your instrumen…" at bounding box center [219, 125] width 87 height 16
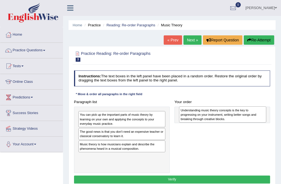
drag, startPoint x: 145, startPoint y: 158, endPoint x: 266, endPoint y: 113, distance: 129.0
click at [266, 114] on div "Understanding music theory concepts is the key to progressing on your instrumen…" at bounding box center [222, 114] width 87 height 16
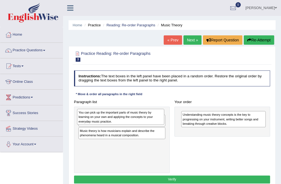
click at [146, 125] on div "You can pick up the important parts of music theory by learning on your own and…" at bounding box center [122, 140] width 96 height 66
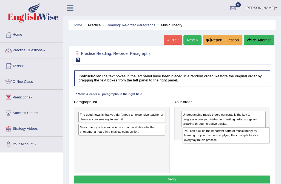
drag, startPoint x: 142, startPoint y: 120, endPoint x: 266, endPoint y: 141, distance: 126.1
click at [266, 141] on div "You can pick up the important parts of music theory by learning on your own and…" at bounding box center [226, 135] width 87 height 16
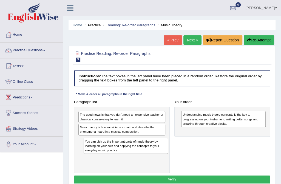
drag, startPoint x: 210, startPoint y: 133, endPoint x: 96, endPoint y: 150, distance: 114.6
click at [96, 150] on div "You can pick up the important parts of music theory by learning on your own and…" at bounding box center [126, 146] width 85 height 16
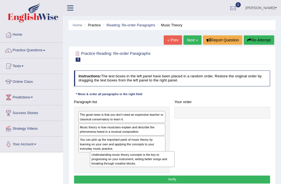
drag, startPoint x: 189, startPoint y: 119, endPoint x: 82, endPoint y: 148, distance: 110.1
click at [83, 168] on div "Paragraph list The good news is that you don't need an expensive teacher or cla…" at bounding box center [172, 135] width 201 height 75
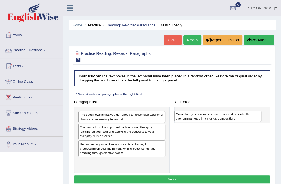
drag, startPoint x: 94, startPoint y: 131, endPoint x: 204, endPoint y: 120, distance: 110.6
click at [204, 120] on div "Music theory is how musicians explain and describe the phenomena heard in a mus…" at bounding box center [218, 117] width 87 height 12
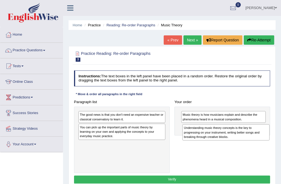
drag, startPoint x: 125, startPoint y: 150, endPoint x: 246, endPoint y: 139, distance: 122.1
click at [246, 139] on div "Understanding music theory concepts is the key to progressing on your instrumen…" at bounding box center [225, 132] width 87 height 16
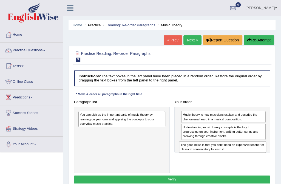
drag, startPoint x: 117, startPoint y: 118, endPoint x: 237, endPoint y: 156, distance: 125.7
click at [237, 156] on div "Paragraph list The good news is that you don't need an expensive teacher or cla…" at bounding box center [172, 135] width 201 height 75
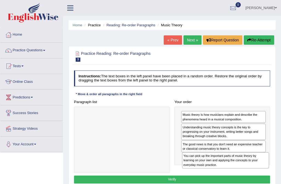
drag, startPoint x: 143, startPoint y: 121, endPoint x: 261, endPoint y: 171, distance: 128.3
click at [266, 172] on div "Paragraph list You can pick up the important parts of music theory by learning …" at bounding box center [172, 135] width 201 height 75
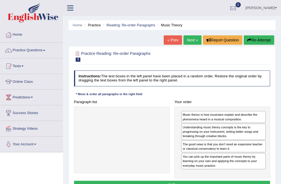
click at [214, 182] on button "Verify" at bounding box center [172, 185] width 196 height 8
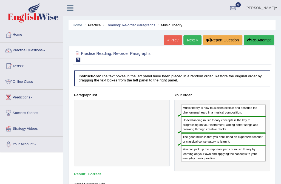
click at [190, 38] on link "Next »" at bounding box center [193, 39] width 18 height 9
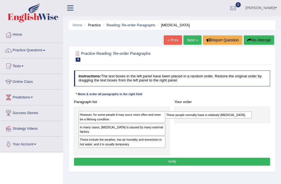
drag, startPoint x: 100, startPoint y: 136, endPoint x: 202, endPoint y: 117, distance: 103.7
click at [202, 117] on div "These people normally have a relatively sensitive skin." at bounding box center [208, 114] width 87 height 7
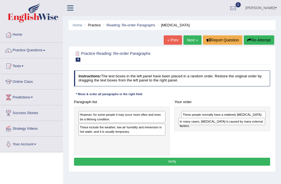
drag, startPoint x: 130, startPoint y: 128, endPoint x: 249, endPoint y: 126, distance: 119.1
click at [249, 126] on div "Paragraph list However, for some people it may occur more often and even be a l…" at bounding box center [172, 126] width 201 height 57
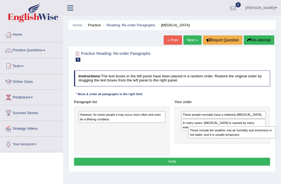
drag, startPoint x: 138, startPoint y: 131, endPoint x: 267, endPoint y: 138, distance: 129.7
click at [268, 139] on div "Paragraph list However, for some people it may occur more often and even be a l…" at bounding box center [172, 126] width 201 height 57
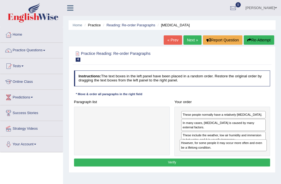
drag, startPoint x: 141, startPoint y: 119, endPoint x: 263, endPoint y: 153, distance: 126.2
click at [262, 154] on div "Paragraph list However, for some people it may occur more often and even be a l…" at bounding box center [172, 127] width 201 height 58
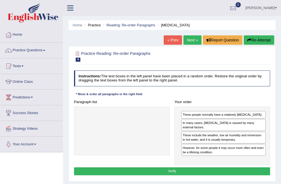
click at [199, 167] on button "Verify" at bounding box center [172, 171] width 196 height 8
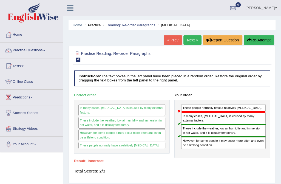
click at [262, 38] on button "Re-Attempt" at bounding box center [259, 39] width 30 height 9
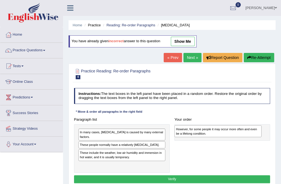
drag, startPoint x: 113, startPoint y: 137, endPoint x: 227, endPoint y: 134, distance: 115.0
click at [227, 136] on div "However, for some people it may occur more often and even be a lifelong conditi…" at bounding box center [218, 131] width 87 height 12
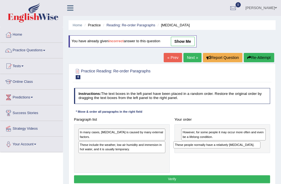
drag, startPoint x: 119, startPoint y: 141, endPoint x: 232, endPoint y: 148, distance: 112.7
click at [232, 149] on div "Paragraph list In many cases, [MEDICAL_DATA] is caused by many external factors…" at bounding box center [172, 144] width 201 height 57
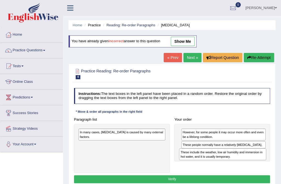
drag, startPoint x: 153, startPoint y: 144, endPoint x: 273, endPoint y: 161, distance: 121.4
click at [273, 161] on div "Practice Reading: Re-order Paragraphs 4 Dry Skin Instructions: The text boxes i…" at bounding box center [172, 127] width 207 height 126
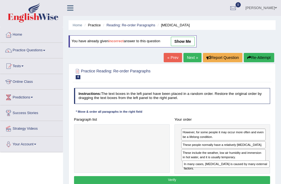
drag, startPoint x: 131, startPoint y: 133, endPoint x: 255, endPoint y: 173, distance: 130.0
click at [255, 173] on div "Instructions: The text boxes in the left panel have been placed in a random ord…" at bounding box center [172, 137] width 199 height 102
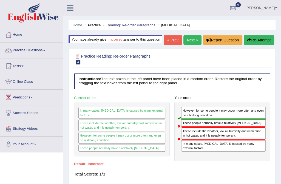
click at [255, 38] on button "Re-Attempt" at bounding box center [259, 39] width 30 height 9
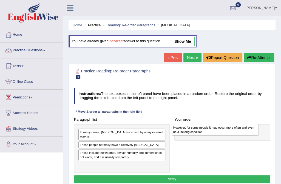
drag, startPoint x: 123, startPoint y: 138, endPoint x: 234, endPoint y: 135, distance: 111.2
click at [234, 135] on div "However, for some people it may occur more often and even be a lifelong conditi…" at bounding box center [215, 130] width 87 height 12
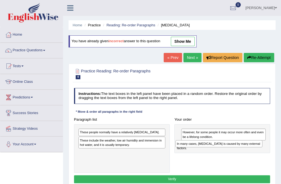
drag, startPoint x: 143, startPoint y: 132, endPoint x: 259, endPoint y: 147, distance: 116.8
click at [259, 147] on div "Paragraph list In many cases, [MEDICAL_DATA] is caused by many external factors…" at bounding box center [172, 144] width 201 height 57
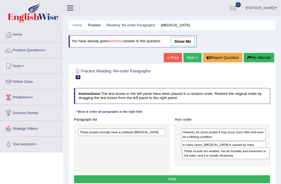
drag, startPoint x: 108, startPoint y: 142, endPoint x: 231, endPoint y: 159, distance: 124.9
click at [231, 159] on div "Paragraph list These people normally have a relatively sensitive skin. These in…" at bounding box center [172, 144] width 201 height 57
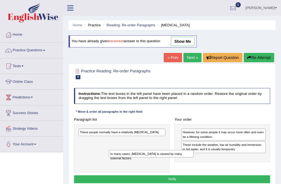
drag, startPoint x: 207, startPoint y: 143, endPoint x: 109, endPoint y: 160, distance: 99.4
click at [109, 160] on div "Paragraph list These people normally have a relatively sensitive skin. Correct …" at bounding box center [172, 144] width 201 height 57
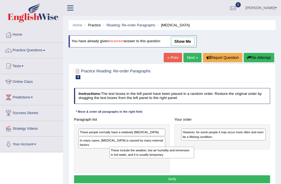
drag, startPoint x: 195, startPoint y: 145, endPoint x: 107, endPoint y: 154, distance: 88.5
click at [110, 157] on div "These include the weather, low air humidity and immersion in hot water, and it …" at bounding box center [151, 153] width 85 height 12
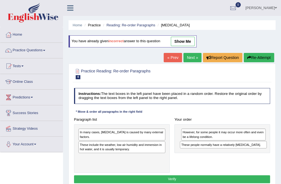
drag, startPoint x: 120, startPoint y: 131, endPoint x: 241, endPoint y: 148, distance: 122.2
click at [241, 148] on div "Paragraph list These people normally have a relatively sensitive skin. In many …" at bounding box center [172, 144] width 201 height 57
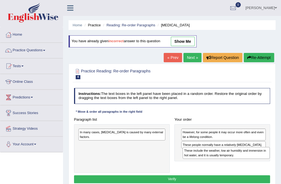
drag, startPoint x: 125, startPoint y: 144, endPoint x: 249, endPoint y: 160, distance: 124.8
click at [249, 160] on div "Paragraph list In many cases, dry skin is caused by many external factors. Thes…" at bounding box center [172, 144] width 201 height 57
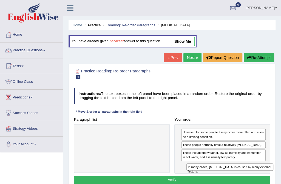
drag, startPoint x: 136, startPoint y: 133, endPoint x: 264, endPoint y: 176, distance: 135.3
click at [264, 176] on div "Instructions: The text boxes in the left panel have been placed in a random ord…" at bounding box center [172, 137] width 199 height 102
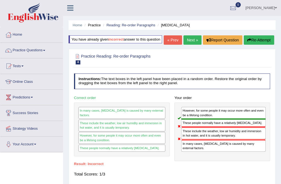
click at [260, 40] on button "Re-Attempt" at bounding box center [259, 39] width 30 height 9
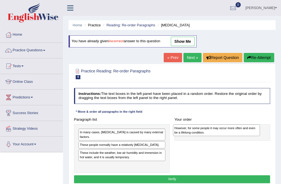
drag, startPoint x: 125, startPoint y: 135, endPoint x: 238, endPoint y: 133, distance: 112.5
click at [238, 133] on div "However, for some people it may occur more often and even be a lifelong conditi…" at bounding box center [216, 131] width 87 height 12
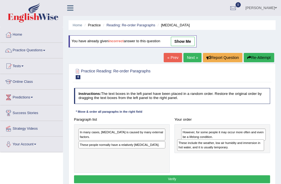
drag, startPoint x: 117, startPoint y: 152, endPoint x: 234, endPoint y: 151, distance: 117.4
click at [234, 151] on div "Paragraph list In many cases, dry skin is caused by many external factors. Thes…" at bounding box center [172, 144] width 201 height 57
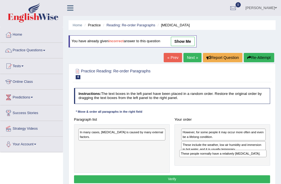
drag, startPoint x: 143, startPoint y: 142, endPoint x: 262, endPoint y: 161, distance: 120.1
click at [263, 161] on div "Paragraph list In many cases, dry skin is caused by many external factors. Thes…" at bounding box center [172, 144] width 201 height 57
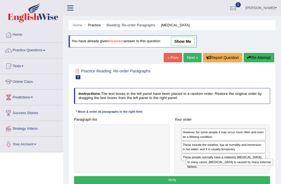
drag, startPoint x: 128, startPoint y: 131, endPoint x: 255, endPoint y: 169, distance: 132.3
click at [256, 169] on div "Paragraph list In many cases, dry skin is caused by many external factors. Corr…" at bounding box center [172, 145] width 201 height 58
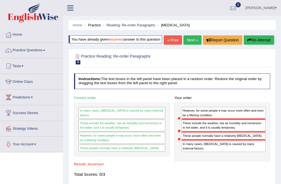
click at [258, 40] on button "Re-Attempt" at bounding box center [259, 39] width 30 height 9
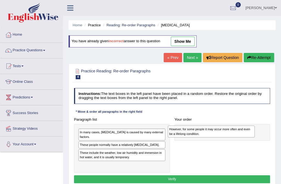
drag, startPoint x: 120, startPoint y: 136, endPoint x: 227, endPoint y: 135, distance: 106.5
click at [227, 135] on div "However, for some people it may occur more often and even be a lifelong conditi…" at bounding box center [211, 132] width 87 height 12
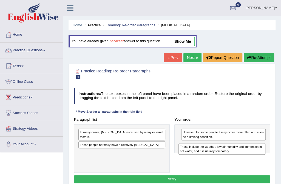
drag, startPoint x: 136, startPoint y: 150, endPoint x: 255, endPoint y: 154, distance: 119.1
click at [255, 154] on div "These include the weather, low air humidity and immersion in hot water, and it …" at bounding box center [222, 149] width 87 height 12
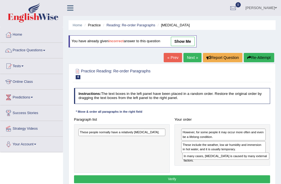
drag, startPoint x: 129, startPoint y: 132, endPoint x: 252, endPoint y: 163, distance: 127.2
click at [252, 163] on div "Paragraph list In many cases, [MEDICAL_DATA] is caused by many external factors…" at bounding box center [172, 144] width 201 height 57
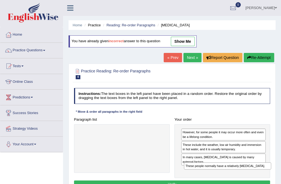
drag, startPoint x: 110, startPoint y: 131, endPoint x: 235, endPoint y: 173, distance: 132.5
click at [235, 173] on div "Instructions: The text boxes in the left panel have been placed in a random ord…" at bounding box center [172, 139] width 199 height 106
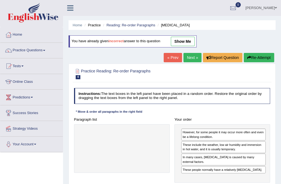
click at [188, 57] on link "Next »" at bounding box center [193, 57] width 18 height 9
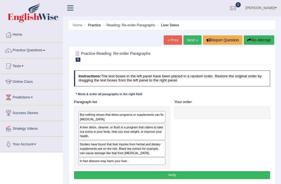
click at [175, 40] on link "« Prev" at bounding box center [173, 39] width 18 height 9
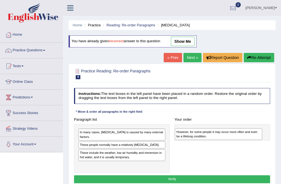
drag, startPoint x: 119, startPoint y: 137, endPoint x: 234, endPoint y: 139, distance: 115.0
click at [234, 139] on div "However, for some people it may occur more often and even be a lifelong conditi…" at bounding box center [218, 134] width 87 height 12
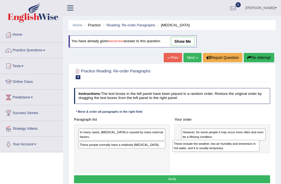
drag, startPoint x: 121, startPoint y: 150, endPoint x: 233, endPoint y: 149, distance: 112.0
click at [233, 150] on div "These include the weather, low air humidity and immersion in hot water, and it …" at bounding box center [216, 146] width 87 height 12
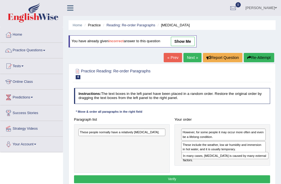
drag, startPoint x: 129, startPoint y: 131, endPoint x: 251, endPoint y: 161, distance: 126.3
click at [251, 161] on div "Paragraph list In many cases, dry skin is caused by many external factors. Thes…" at bounding box center [172, 144] width 201 height 57
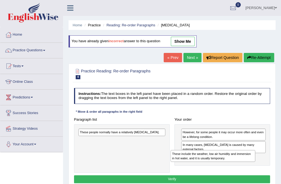
drag, startPoint x: 215, startPoint y: 144, endPoint x: 204, endPoint y: 157, distance: 16.6
click at [204, 158] on div "These include the weather, low air humidity and immersion in hot water, and it …" at bounding box center [213, 156] width 85 height 12
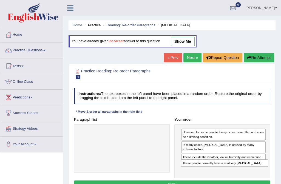
drag, startPoint x: 143, startPoint y: 134, endPoint x: 265, endPoint y: 172, distance: 128.1
click at [265, 172] on div "Paragraph list These people normally have a relatively sensitive skin. Correct …" at bounding box center [172, 147] width 201 height 63
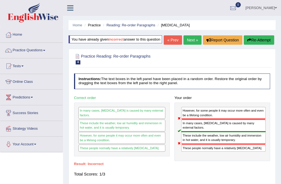
click at [190, 40] on link "Next »" at bounding box center [193, 39] width 18 height 9
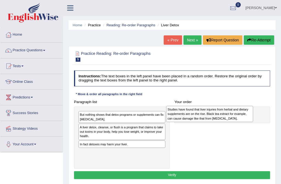
drag, startPoint x: 113, startPoint y: 146, endPoint x: 217, endPoint y: 113, distance: 110.0
click at [217, 113] on div "Studies have found that liver injuries from herbal and dietary supplements are …" at bounding box center [209, 114] width 87 height 16
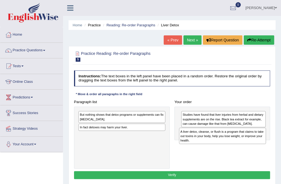
drag, startPoint x: 120, startPoint y: 130, endPoint x: 240, endPoint y: 140, distance: 120.3
click at [240, 140] on div "A liver detox, cleanse, or flush is a program that claims to take out toxins in…" at bounding box center [222, 136] width 87 height 16
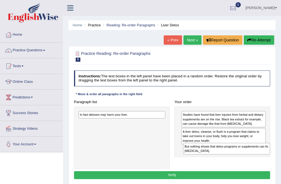
drag, startPoint x: 132, startPoint y: 119, endPoint x: 257, endPoint y: 158, distance: 130.8
click at [257, 159] on div "Paragraph list But nothing shows that detox programs or supplements can fix [ME…" at bounding box center [172, 133] width 201 height 71
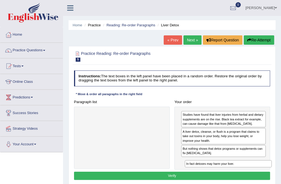
drag, startPoint x: 130, startPoint y: 117, endPoint x: 257, endPoint y: 176, distance: 139.6
click at [257, 176] on div "Instructions: The text boxes in the left panel have been placed in a random ord…" at bounding box center [172, 125] width 199 height 115
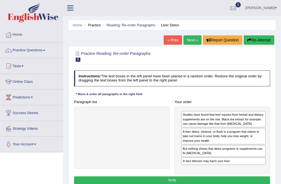
click at [186, 179] on button "Verify" at bounding box center [172, 180] width 196 height 8
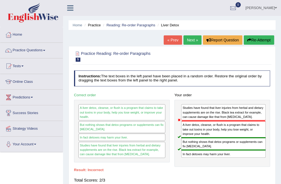
click at [268, 38] on button "Re-Attempt" at bounding box center [259, 39] width 30 height 9
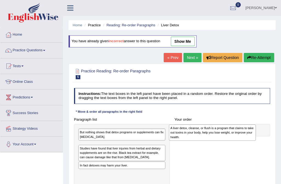
drag, startPoint x: 109, startPoint y: 155, endPoint x: 217, endPoint y: 140, distance: 108.9
click at [217, 140] on div "Paragraph list But nothing shows that detox programs or supplements can fix liv…" at bounding box center [172, 151] width 201 height 71
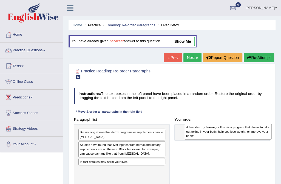
drag, startPoint x: 127, startPoint y: 149, endPoint x: 254, endPoint y: 133, distance: 128.1
click at [254, 133] on div "A liver detox, cleanse, or flush is a program that claims to take out toxins in…" at bounding box center [228, 132] width 87 height 16
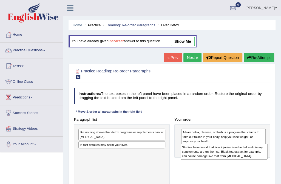
drag, startPoint x: 86, startPoint y: 150, endPoint x: 208, endPoint y: 158, distance: 121.8
click at [208, 158] on div "Studies have found that liver injuries from herbal and dietary supplements are …" at bounding box center [224, 152] width 87 height 16
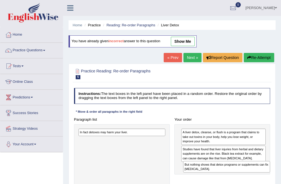
drag, startPoint x: 106, startPoint y: 135, endPoint x: 199, endPoint y: 163, distance: 97.7
click at [228, 174] on div "Paragraph list But nothing shows that detox programs or supplements can fix liv…" at bounding box center [172, 151] width 201 height 71
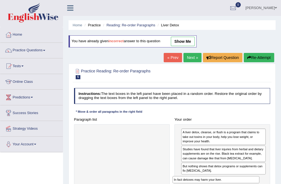
drag, startPoint x: 112, startPoint y: 132, endPoint x: 225, endPoint y: 188, distance: 126.4
click at [225, 184] on html "Toggle navigation Home Practice Questions Speaking Practice Read Aloud Repeat S…" at bounding box center [140, 92] width 281 height 184
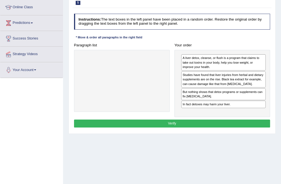
scroll to position [75, 0]
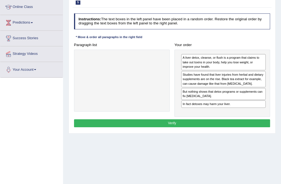
click at [167, 124] on button "Verify" at bounding box center [172, 123] width 196 height 8
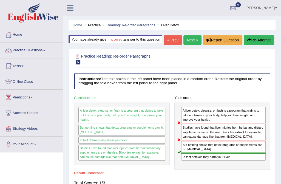
scroll to position [0, 0]
click at [258, 38] on button "Re-Attempt" at bounding box center [259, 39] width 30 height 9
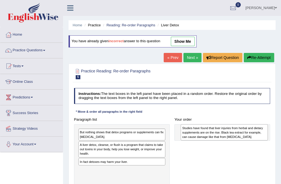
drag, startPoint x: 113, startPoint y: 167, endPoint x: 233, endPoint y: 134, distance: 124.8
click at [234, 135] on div "Studies have found that liver injuries from herbal and dietary supplements are …" at bounding box center [224, 132] width 87 height 16
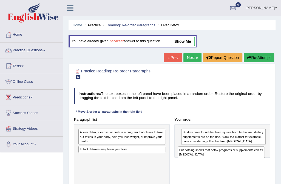
drag, startPoint x: 137, startPoint y: 134, endPoint x: 255, endPoint y: 158, distance: 120.5
click at [255, 158] on div "But nothing shows that detox programs or supplements can fix [MEDICAL_DATA]." at bounding box center [221, 153] width 87 height 12
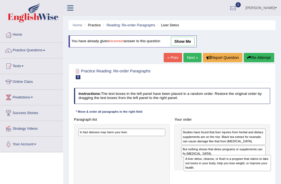
drag, startPoint x: 108, startPoint y: 137, endPoint x: 234, endPoint y: 170, distance: 129.4
click at [234, 171] on div "Paragraph list A liver detox, cleanse, or flush is a program that claims to tak…" at bounding box center [172, 151] width 201 height 71
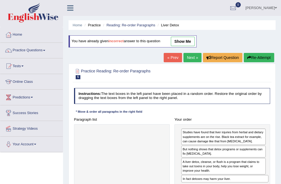
drag, startPoint x: 151, startPoint y: 133, endPoint x: 274, endPoint y: 190, distance: 135.3
click at [274, 184] on html "Toggle navigation Home Practice Questions Speaking Practice Read Aloud Repeat S…" at bounding box center [140, 92] width 281 height 184
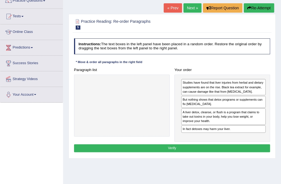
click at [184, 144] on button "Verify" at bounding box center [172, 148] width 196 height 8
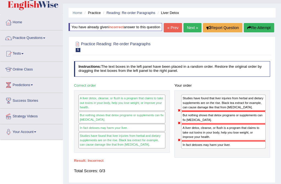
scroll to position [0, 0]
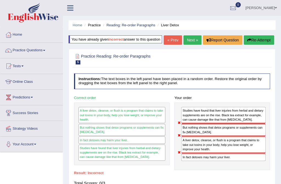
click at [250, 38] on icon "button" at bounding box center [250, 40] width 4 height 4
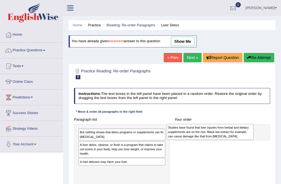
drag, startPoint x: 110, startPoint y: 165, endPoint x: 216, endPoint y: 131, distance: 110.6
click at [216, 131] on div "Studies have found that liver injuries from herbal and dietary supplements are …" at bounding box center [210, 132] width 87 height 16
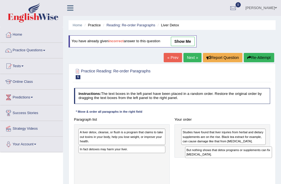
drag, startPoint x: 116, startPoint y: 136, endPoint x: 242, endPoint y: 159, distance: 127.9
click at [242, 159] on div "Paragraph list But nothing shows that detox programs or supplements can fix [ME…" at bounding box center [172, 151] width 201 height 71
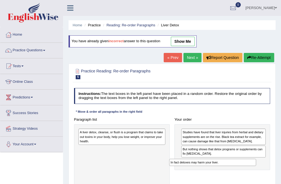
drag, startPoint x: 121, startPoint y: 147, endPoint x: 222, endPoint y: 161, distance: 101.7
click at [229, 167] on div "Paragraph list A liver detox, cleanse, or flush is a program that claims to tak…" at bounding box center [172, 151] width 201 height 71
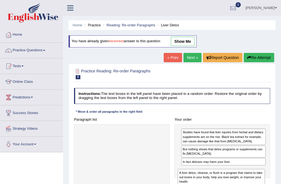
drag, startPoint x: 139, startPoint y: 133, endPoint x: 258, endPoint y: 178, distance: 127.2
click at [258, 179] on div "A liver detox, cleanse, or flush is a program that claims to take out toxins in…" at bounding box center [221, 177] width 87 height 16
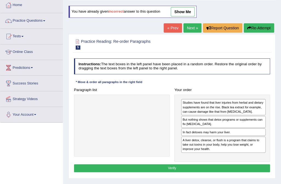
scroll to position [75, 0]
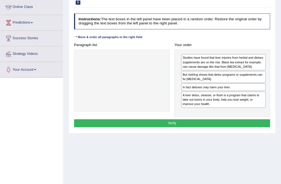
click at [187, 123] on button "Verify" at bounding box center [172, 123] width 196 height 8
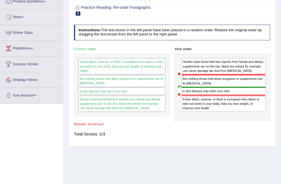
scroll to position [25, 0]
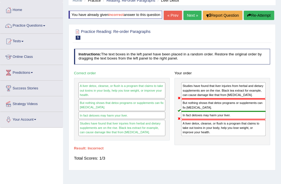
click at [194, 14] on link "Next »" at bounding box center [193, 15] width 18 height 9
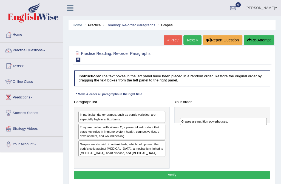
drag, startPoint x: 108, startPoint y: 115, endPoint x: 205, endPoint y: 130, distance: 97.6
click at [229, 126] on div "Paragraph list Grapes are nutrition powerhouses. In particular, darker grapes, …" at bounding box center [172, 133] width 201 height 71
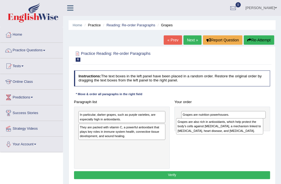
drag, startPoint x: 132, startPoint y: 150, endPoint x: 249, endPoint y: 130, distance: 118.3
click at [249, 132] on div "Grapes are also rich in antioxidants, which help protect the body's cells again…" at bounding box center [219, 126] width 87 height 16
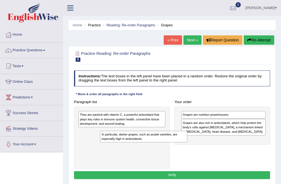
drag, startPoint x: 114, startPoint y: 117, endPoint x: 128, endPoint y: 143, distance: 29.1
click at [128, 143] on div "In particular, darker grapes, such as purple varieties, are especially high in …" at bounding box center [122, 138] width 96 height 62
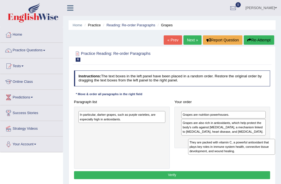
drag, startPoint x: 120, startPoint y: 122, endPoint x: 250, endPoint y: 155, distance: 133.8
click at [251, 155] on div "Paragraph list They are packed with vitamin C, a powerful antioxidant that play…" at bounding box center [172, 133] width 201 height 71
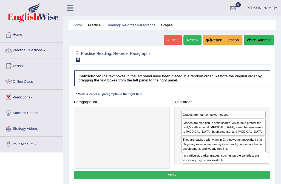
drag, startPoint x: 139, startPoint y: 118, endPoint x: 263, endPoint y: 166, distance: 133.0
click at [263, 166] on div "Paragraph list In particular, darker grapes, such as purple varieties, are espe…" at bounding box center [172, 133] width 201 height 71
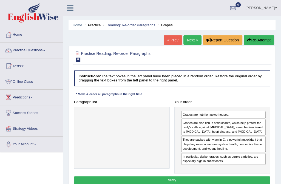
click at [206, 180] on button "Verify" at bounding box center [172, 180] width 196 height 8
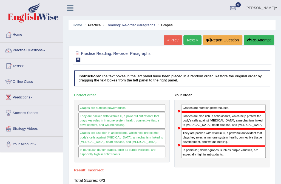
click at [256, 37] on button "Re-Attempt" at bounding box center [259, 39] width 30 height 9
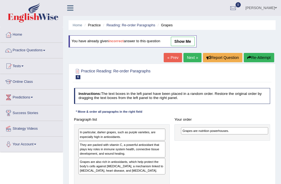
drag, startPoint x: 105, startPoint y: 134, endPoint x: 227, endPoint y: 134, distance: 121.6
click at [227, 134] on div "Paragraph list Grapes are nutrition powerhouses. In particular, darker grapes, …" at bounding box center [172, 151] width 201 height 71
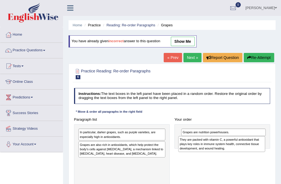
drag, startPoint x: 104, startPoint y: 152, endPoint x: 223, endPoint y: 151, distance: 118.8
click at [223, 151] on div "They are packed with vitamin C, a powerful antioxidant that plays key roles in …" at bounding box center [221, 144] width 87 height 16
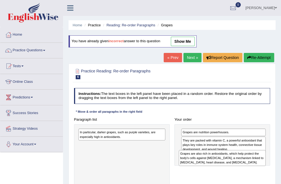
drag, startPoint x: 101, startPoint y: 151, endPoint x: 220, endPoint y: 166, distance: 120.3
click at [220, 166] on div "Paragraph list In particular, darker grapes, such as purple varieties, are espe…" at bounding box center [172, 151] width 201 height 71
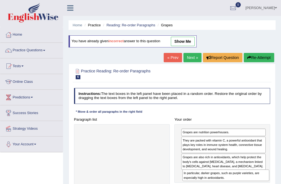
drag, startPoint x: 114, startPoint y: 135, endPoint x: 236, endPoint y: 180, distance: 130.5
click at [236, 182] on div "Paragraph list In particular, darker grapes, such as purple varieties, are espe…" at bounding box center [172, 151] width 201 height 71
click at [190, 54] on link "Next »" at bounding box center [193, 57] width 18 height 9
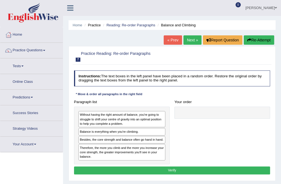
click at [173, 40] on link "« Prev" at bounding box center [173, 39] width 18 height 9
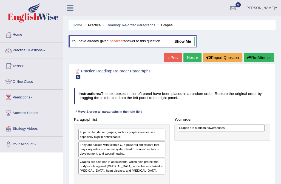
click at [224, 131] on div "Paragraph list Grapes are nutrition powerhouses. In particular, darker grapes, …" at bounding box center [172, 151] width 201 height 71
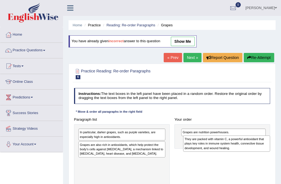
drag, startPoint x: 97, startPoint y: 147, endPoint x: 222, endPoint y: 145, distance: 124.6
click at [222, 145] on div "They are packed with vitamin C, a powerful antioxidant that plays key roles in …" at bounding box center [226, 144] width 87 height 16
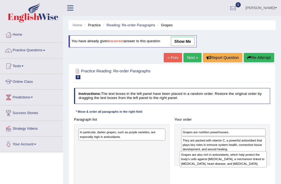
drag, startPoint x: 91, startPoint y: 144, endPoint x: 211, endPoint y: 161, distance: 121.9
click at [211, 161] on div "Grapes are also rich in antioxidants, which help protect the body's cells again…" at bounding box center [223, 159] width 87 height 16
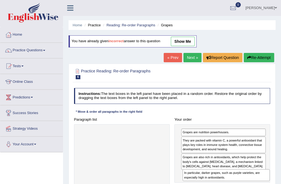
drag, startPoint x: 117, startPoint y: 136, endPoint x: 241, endPoint y: 187, distance: 133.8
click at [241, 184] on html "Toggle navigation Home Practice Questions Speaking Practice Read Aloud Repeat S…" at bounding box center [140, 92] width 281 height 184
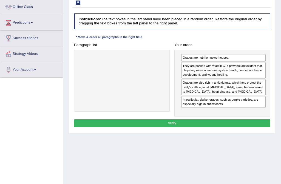
scroll to position [75, 0]
click at [142, 124] on button "Verify" at bounding box center [172, 123] width 196 height 8
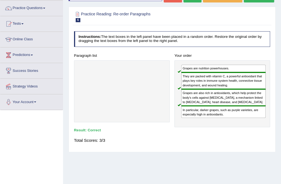
scroll to position [0, 0]
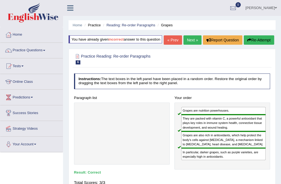
click at [195, 40] on link "Next »" at bounding box center [193, 39] width 18 height 9
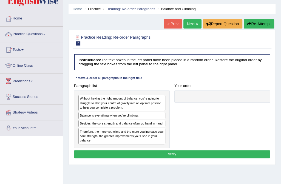
scroll to position [25, 0]
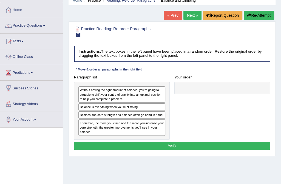
click at [194, 40] on div "Practice Reading: Re-order Paragraphs 7 Balance and Climbing Instructions: The …" at bounding box center [172, 88] width 207 height 135
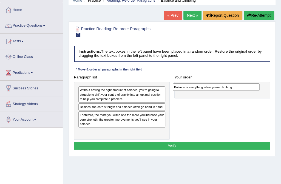
drag, startPoint x: 123, startPoint y: 107, endPoint x: 235, endPoint y: 90, distance: 113.8
click at [235, 90] on div "Balance is everything when you're climbing." at bounding box center [216, 86] width 87 height 7
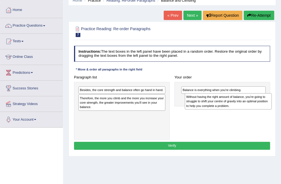
drag, startPoint x: 102, startPoint y: 95, endPoint x: 228, endPoint y: 106, distance: 126.9
click at [228, 106] on div "Without having the right amount of balance, you're going to struggle to shift y…" at bounding box center [228, 101] width 87 height 16
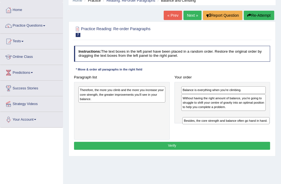
drag, startPoint x: 111, startPoint y: 90, endPoint x: 235, endPoint y: 127, distance: 129.2
click at [235, 128] on div "Paragraph list Besides, the core strength and balance often go hand in hand. Th…" at bounding box center [172, 106] width 201 height 66
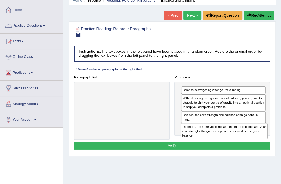
drag, startPoint x: 137, startPoint y: 96, endPoint x: 258, endPoint y: 141, distance: 130.1
click at [258, 141] on div "Instructions: The text boxes in the left panel have been placed in a random ord…" at bounding box center [172, 99] width 199 height 110
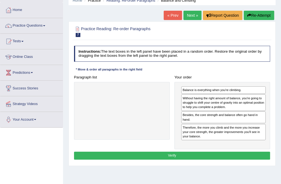
click at [224, 153] on button "Verify" at bounding box center [172, 156] width 196 height 8
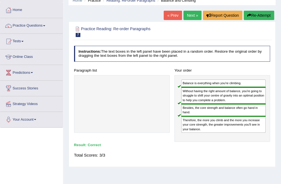
click at [193, 17] on link "Next »" at bounding box center [193, 15] width 18 height 9
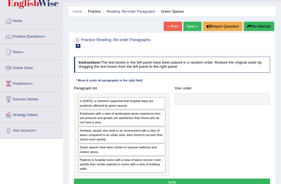
scroll to position [25, 0]
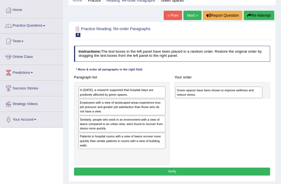
drag, startPoint x: 126, startPoint y: 136, endPoint x: 241, endPoint y: 92, distance: 123.8
click at [241, 92] on div "Green spaces have been shown to improve wellness and reduce stress." at bounding box center [219, 93] width 87 height 12
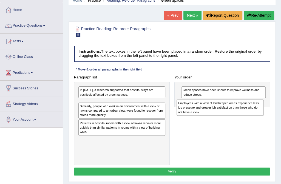
drag, startPoint x: 110, startPoint y: 107, endPoint x: 227, endPoint y: 112, distance: 117.0
click at [227, 112] on div "Employees with a view of landscaped areas experience less job pressure and grea…" at bounding box center [220, 108] width 87 height 16
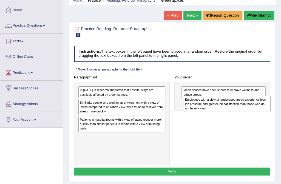
drag, startPoint x: 145, startPoint y: 106, endPoint x: 271, endPoint y: 107, distance: 125.4
click at [271, 107] on div "Employees with a view of landscaped areas experience less job pressure and grea…" at bounding box center [227, 104] width 87 height 16
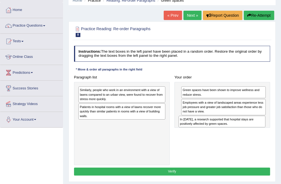
drag, startPoint x: 136, startPoint y: 96, endPoint x: 255, endPoint y: 133, distance: 124.9
click at [255, 133] on div "Paragraph list In [DATE], a research supported that hospital stays are positive…" at bounding box center [172, 119] width 201 height 92
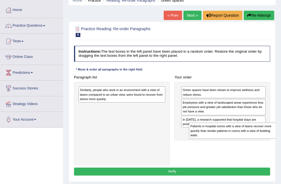
drag, startPoint x: 94, startPoint y: 107, endPoint x: 225, endPoint y: 136, distance: 134.5
click at [225, 136] on div "Patients in hospital rooms with a view of lawns recover more quickly than simil…" at bounding box center [232, 131] width 87 height 16
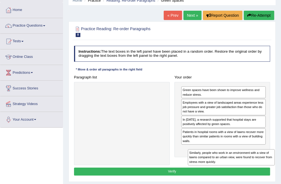
drag, startPoint x: 131, startPoint y: 96, endPoint x: 258, endPoint y: 167, distance: 145.7
click at [259, 167] on div "Instructions: The text boxes in the left panel have been placed in a random ord…" at bounding box center [172, 112] width 199 height 136
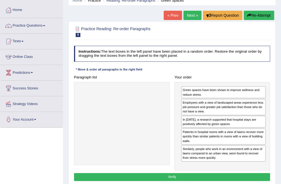
click at [228, 176] on button "Verify" at bounding box center [172, 177] width 196 height 8
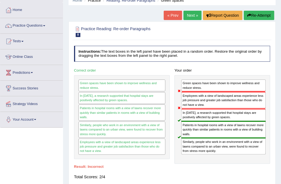
click at [260, 14] on button "Re-Attempt" at bounding box center [259, 15] width 30 height 9
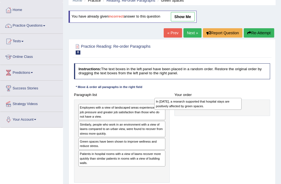
drag, startPoint x: 137, startPoint y: 111, endPoint x: 232, endPoint y: 106, distance: 94.5
click at [232, 106] on div "In [DATE], a research supported that hospital stays are positively affected by …" at bounding box center [197, 104] width 87 height 12
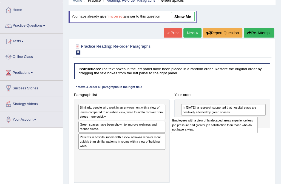
drag, startPoint x: 141, startPoint y: 115, endPoint x: 252, endPoint y: 133, distance: 111.9
click at [252, 133] on div "Paragraph list Employees with a view of landscaped areas experience less job pr…" at bounding box center [172, 137] width 201 height 92
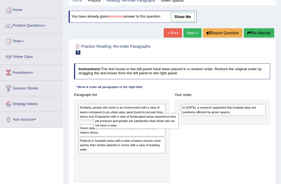
drag, startPoint x: 202, startPoint y: 125, endPoint x: 93, endPoint y: 123, distance: 108.7
click at [94, 123] on div "Employees with a view of landscaped areas experience less job pressure and grea…" at bounding box center [136, 121] width 85 height 16
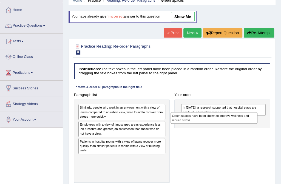
drag, startPoint x: 98, startPoint y: 140, endPoint x: 211, endPoint y: 122, distance: 114.9
click at [211, 122] on div "Green spaces have been shown to improve wellness and reduce stress." at bounding box center [214, 118] width 87 height 12
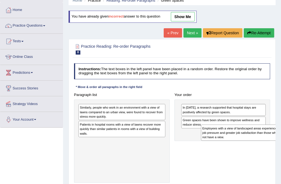
drag, startPoint x: 129, startPoint y: 126, endPoint x: 274, endPoint y: 136, distance: 145.8
click at [274, 136] on div "Employees with a view of landscaped areas experience less job pressure and grea…" at bounding box center [244, 133] width 87 height 16
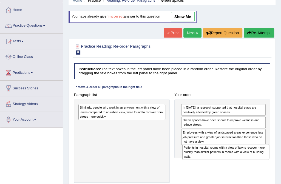
drag, startPoint x: 138, startPoint y: 126, endPoint x: 262, endPoint y: 159, distance: 127.8
click at [262, 159] on div "Patients in hospital rooms with a view of lawns recover more quickly than simil…" at bounding box center [225, 152] width 87 height 16
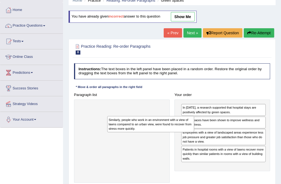
drag, startPoint x: 128, startPoint y: 111, endPoint x: 259, endPoint y: 172, distance: 144.7
click at [259, 172] on div "Paragraph list Similarly, people who work in an environment with a view of lawn…" at bounding box center [172, 137] width 201 height 92
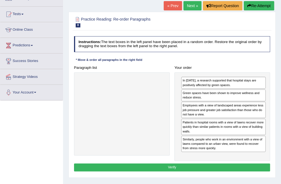
scroll to position [55, 0]
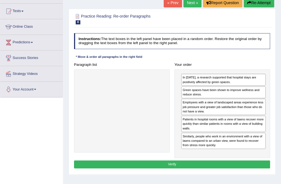
click at [239, 164] on button "Verify" at bounding box center [172, 165] width 196 height 8
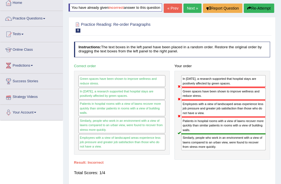
scroll to position [0, 0]
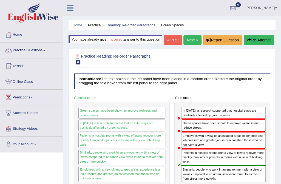
click at [265, 41] on button "Re-Attempt" at bounding box center [259, 39] width 30 height 9
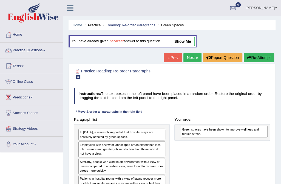
drag, startPoint x: 118, startPoint y: 180, endPoint x: 236, endPoint y: 132, distance: 127.0
click at [237, 132] on div "Green spaces have been shown to improve wellness and reduce stress." at bounding box center [224, 132] width 87 height 12
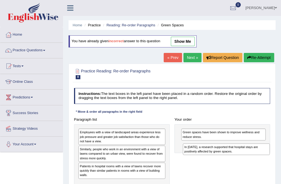
drag, startPoint x: 115, startPoint y: 134, endPoint x: 237, endPoint y: 153, distance: 123.8
click at [238, 153] on div "In [DATE], a research supported that hospital stays are positively affected by …" at bounding box center [226, 150] width 87 height 12
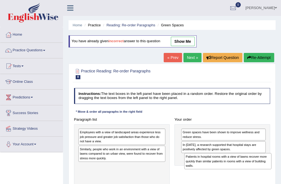
drag, startPoint x: 113, startPoint y: 171, endPoint x: 241, endPoint y: 168, distance: 127.3
click at [241, 168] on div "Patients in hospital rooms with a view of lawns recover more quickly than simil…" at bounding box center [227, 161] width 87 height 16
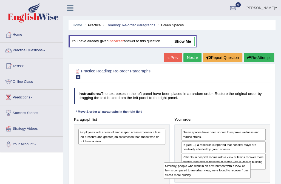
drag, startPoint x: 122, startPoint y: 156, endPoint x: 230, endPoint y: 188, distance: 112.5
click at [230, 184] on html "Toggle navigation Home Practice Questions Speaking Practice Read Aloud Repeat S…" at bounding box center [140, 92] width 281 height 184
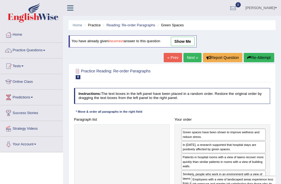
drag, startPoint x: 132, startPoint y: 139, endPoint x: 266, endPoint y: 197, distance: 146.1
click at [266, 184] on html "Toggle navigation Home Practice Questions Speaking Practice Read Aloud Repeat S…" at bounding box center [140, 92] width 281 height 184
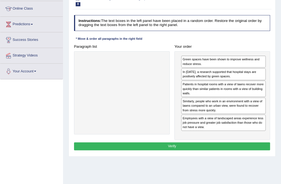
scroll to position [75, 0]
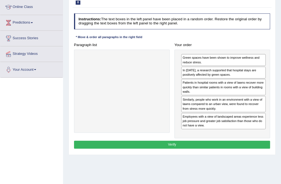
click at [210, 142] on button "Verify" at bounding box center [172, 145] width 196 height 8
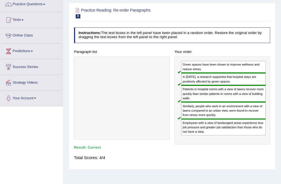
scroll to position [0, 0]
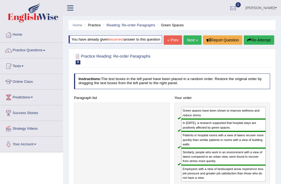
click at [189, 39] on link "Next »" at bounding box center [193, 39] width 18 height 9
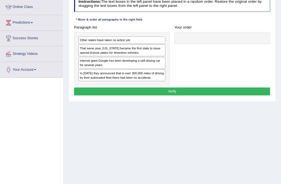
scroll to position [50, 0]
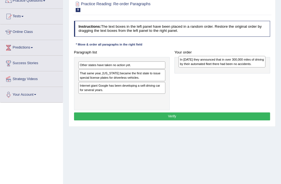
drag, startPoint x: 135, startPoint y: 100, endPoint x: 254, endPoint y: 64, distance: 124.6
click at [254, 64] on div "In [DATE] they announced that in over 300,000 miles of driving by their automat…" at bounding box center [222, 62] width 87 height 12
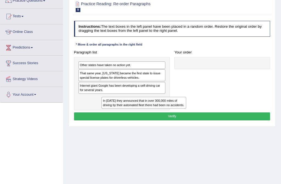
drag, startPoint x: 212, startPoint y: 65, endPoint x: 114, endPoint y: 105, distance: 105.8
click at [115, 106] on div "Paragraph list Other states have taken no action yet. That same year, [US_STATE…" at bounding box center [172, 79] width 201 height 62
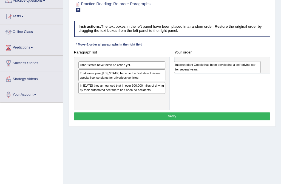
drag, startPoint x: 113, startPoint y: 88, endPoint x: 226, endPoint y: 69, distance: 115.1
click at [226, 69] on div "Internet giant Google has been developing a self-driving car for several years." at bounding box center [217, 67] width 87 height 12
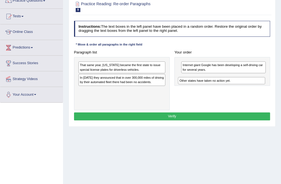
drag, startPoint x: 124, startPoint y: 65, endPoint x: 244, endPoint y: 84, distance: 121.3
click at [244, 85] on div "Paragraph list Other states have taken no action yet. That same year, [US_STATE…" at bounding box center [172, 79] width 201 height 62
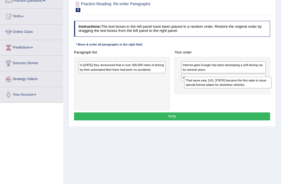
drag, startPoint x: 121, startPoint y: 68, endPoint x: 248, endPoint y: 88, distance: 128.6
click at [248, 88] on div "Paragraph list That same year, Nevada became the first state to issue special l…" at bounding box center [172, 79] width 201 height 62
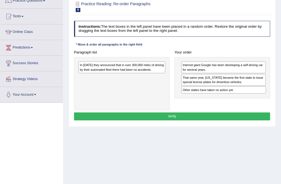
drag, startPoint x: 246, startPoint y: 77, endPoint x: 248, endPoint y: 95, distance: 18.2
click at [248, 96] on div "Internet giant Google has been developing a self-driving car for several years.…" at bounding box center [223, 77] width 96 height 41
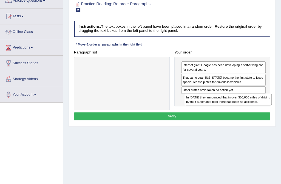
drag, startPoint x: 127, startPoint y: 70, endPoint x: 255, endPoint y: 109, distance: 133.3
click at [255, 110] on div "Instructions: The text boxes in the left panel have been placed in a random ord…" at bounding box center [172, 72] width 199 height 106
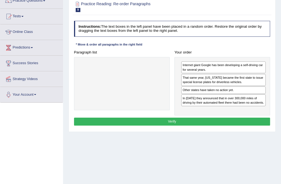
click at [213, 122] on button "Verify" at bounding box center [172, 122] width 196 height 8
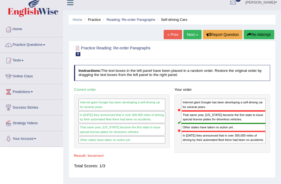
scroll to position [0, 0]
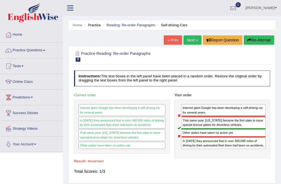
click at [259, 38] on button "Re-Attempt" at bounding box center [259, 39] width 30 height 9
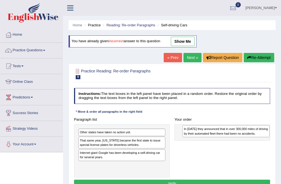
click at [248, 133] on div "In [DATE] they announced that in over 300,000 miles of driving by their automat…" at bounding box center [225, 131] width 87 height 12
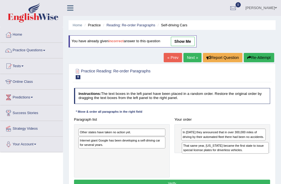
drag, startPoint x: 141, startPoint y: 143, endPoint x: 264, endPoint y: 153, distance: 123.3
click at [264, 153] on div "Paragraph list Other states have taken no action yet. That same year, [US_STATE…" at bounding box center [172, 147] width 201 height 62
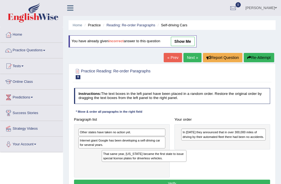
drag, startPoint x: 202, startPoint y: 147, endPoint x: 101, endPoint y: 158, distance: 101.5
click at [102, 159] on div "Paragraph list Other states have taken no action yet. Internet giant Google has…" at bounding box center [172, 147] width 201 height 62
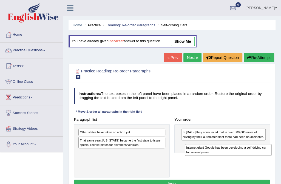
drag, startPoint x: 102, startPoint y: 141, endPoint x: 233, endPoint y: 155, distance: 131.0
click at [233, 155] on div "Internet giant Google has been developing a self-driving car for several years." at bounding box center [228, 150] width 87 height 12
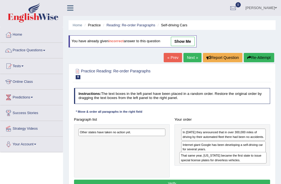
drag, startPoint x: 109, startPoint y: 144, endPoint x: 244, endPoint y: 166, distance: 136.9
click at [244, 167] on div "Paragraph list Other states have taken no action yet. That same year, [US_STATE…" at bounding box center [172, 147] width 201 height 62
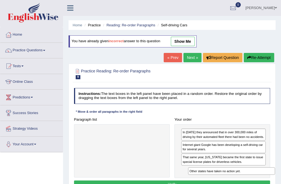
drag, startPoint x: 130, startPoint y: 134, endPoint x: 259, endPoint y: 180, distance: 137.3
click at [260, 180] on div "Instructions: The text boxes in the left panel have been placed in a random ord…" at bounding box center [172, 139] width 199 height 106
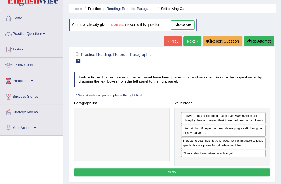
scroll to position [50, 0]
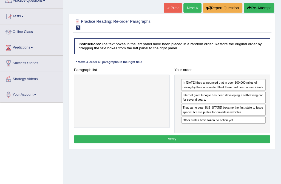
click at [187, 140] on button "Verify" at bounding box center [172, 139] width 196 height 8
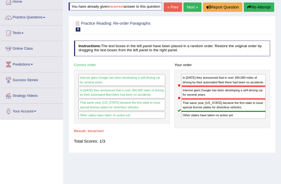
scroll to position [0, 0]
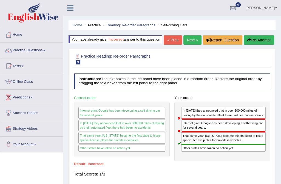
click at [250, 41] on icon "button" at bounding box center [250, 40] width 4 height 4
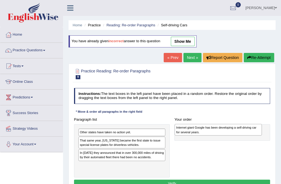
drag, startPoint x: 113, startPoint y: 157, endPoint x: 227, endPoint y: 134, distance: 117.0
click at [227, 134] on div "Internet giant Google has been developing a self-driving car for several years." at bounding box center [218, 130] width 87 height 12
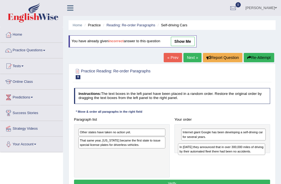
drag, startPoint x: 134, startPoint y: 158, endPoint x: 241, endPoint y: 158, distance: 107.3
click at [241, 158] on div "Paragraph list Other states have taken no action yet. That same year, [US_STATE…" at bounding box center [172, 147] width 201 height 62
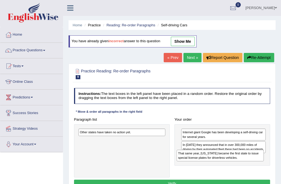
drag, startPoint x: 101, startPoint y: 141, endPoint x: 230, endPoint y: 165, distance: 131.4
click at [230, 161] on div "That same year, [US_STATE] became the first state to issue special license plat…" at bounding box center [220, 156] width 87 height 12
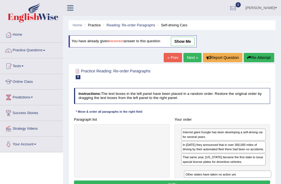
drag, startPoint x: 123, startPoint y: 131, endPoint x: 252, endPoint y: 184, distance: 139.3
click at [252, 184] on html "Toggle navigation Home Practice Questions Speaking Practice Read Aloud Repeat S…" at bounding box center [140, 92] width 281 height 184
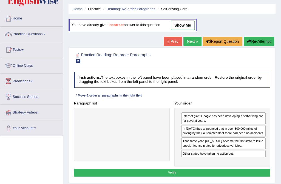
scroll to position [25, 0]
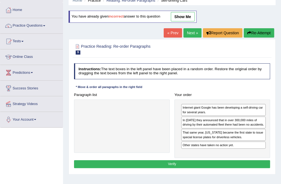
click at [217, 162] on button "Verify" at bounding box center [172, 164] width 196 height 8
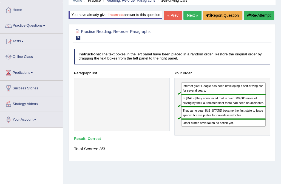
click at [193, 16] on link "Next »" at bounding box center [193, 15] width 18 height 9
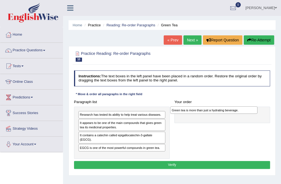
drag, startPoint x: 122, startPoint y: 151, endPoint x: 232, endPoint y: 112, distance: 116.2
click at [232, 112] on div "Green tea is more than just a hydrating beverage." at bounding box center [213, 109] width 87 height 7
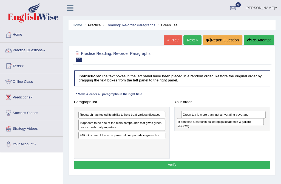
drag, startPoint x: 92, startPoint y: 136, endPoint x: 209, endPoint y: 127, distance: 117.6
click at [209, 127] on div "Paragraph list Research has tested its ability to help treat various diseases. …" at bounding box center [172, 128] width 201 height 61
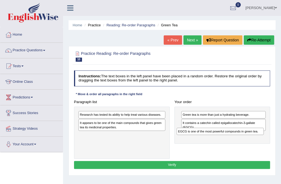
drag, startPoint x: 120, startPoint y: 136, endPoint x: 234, endPoint y: 138, distance: 113.6
click at [234, 138] on div "Paragraph list Research has tested its ability to help treat various diseases. …" at bounding box center [172, 128] width 201 height 61
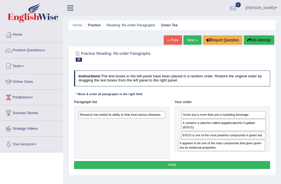
drag, startPoint x: 124, startPoint y: 128, endPoint x: 243, endPoint y: 156, distance: 122.3
click at [243, 156] on div "Paragraph list Research has tested its ability to help treat various diseases. …" at bounding box center [172, 128] width 201 height 61
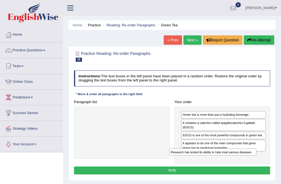
drag, startPoint x: 136, startPoint y: 117, endPoint x: 251, endPoint y: 164, distance: 124.5
click at [251, 164] on div "Instructions: The text boxes in the left panel have been placed in a random ord…" at bounding box center [172, 123] width 199 height 110
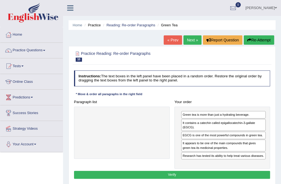
click at [212, 172] on button "Verify" at bounding box center [172, 175] width 196 height 8
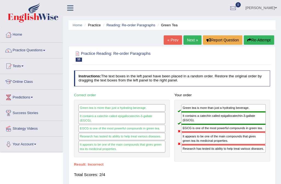
click at [188, 39] on link "Next »" at bounding box center [193, 39] width 18 height 9
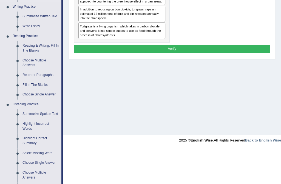
scroll to position [150, 0]
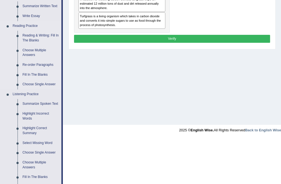
click at [36, 75] on link "Fill In The Blanks" at bounding box center [40, 75] width 41 height 10
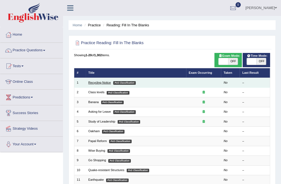
click at [97, 83] on link "Recycling Notice" at bounding box center [99, 82] width 23 height 3
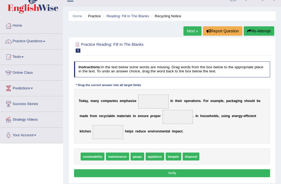
scroll to position [25, 0]
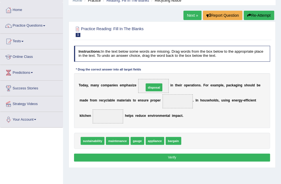
drag, startPoint x: 182, startPoint y: 142, endPoint x: 139, endPoint y: 80, distance: 76.5
drag, startPoint x: 158, startPoint y: 85, endPoint x: 160, endPoint y: 105, distance: 20.7
click at [160, 105] on div "T o d a y , m a n y c o m p a n i e s e m p h a s i z e disposal i n t h e i r …" at bounding box center [172, 100] width 196 height 55
drag, startPoint x: 145, startPoint y: 84, endPoint x: 162, endPoint y: 105, distance: 27.3
click at [163, 105] on span at bounding box center [178, 101] width 30 height 14
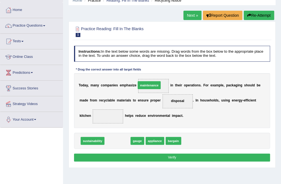
drag, startPoint x: 122, startPoint y: 141, endPoint x: 159, endPoint y: 75, distance: 75.5
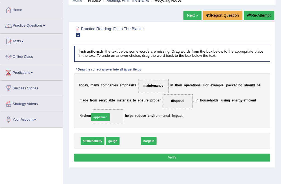
drag, startPoint x: 133, startPoint y: 143, endPoint x: 98, endPoint y: 115, distance: 44.9
click at [178, 158] on button "Verify" at bounding box center [172, 158] width 196 height 8
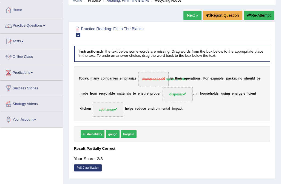
click at [190, 16] on link "Next »" at bounding box center [193, 15] width 18 height 9
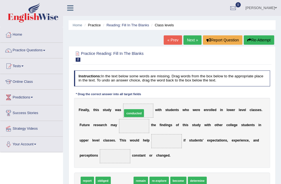
drag, startPoint x: 122, startPoint y: 182, endPoint x: 136, endPoint y: 102, distance: 80.8
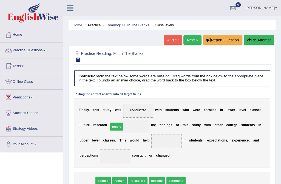
drag, startPoint x: 85, startPoint y: 182, endPoint x: 119, endPoint y: 119, distance: 72.3
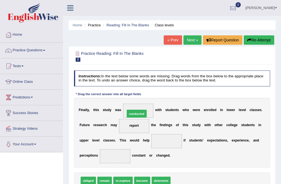
drag, startPoint x: 179, startPoint y: 183, endPoint x: 125, endPoint y: 102, distance: 97.0
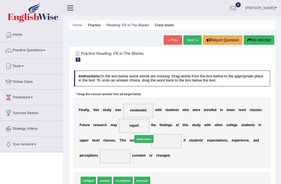
drag, startPoint x: 157, startPoint y: 181, endPoint x: 136, endPoint y: 132, distance: 53.5
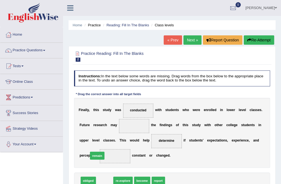
drag, startPoint x: 103, startPoint y: 181, endPoint x: 94, endPoint y: 152, distance: 30.6
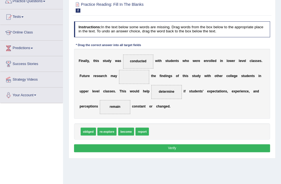
scroll to position [50, 0]
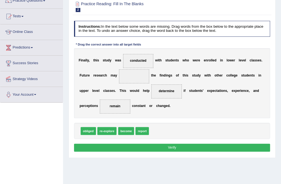
click at [147, 147] on button "Verify" at bounding box center [172, 148] width 196 height 8
drag, startPoint x: 140, startPoint y: 132, endPoint x: 114, endPoint y: 69, distance: 68.1
drag, startPoint x: 144, startPoint y: 134, endPoint x: 136, endPoint y: 73, distance: 61.5
click at [136, 73] on div "Instructions: In the text below some words are missing. Drag words from the box…" at bounding box center [172, 87] width 199 height 137
drag, startPoint x: 150, startPoint y: 130, endPoint x: 140, endPoint y: 50, distance: 79.9
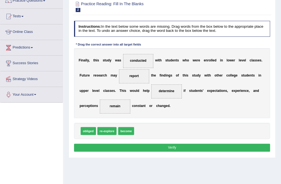
click at [170, 146] on button "Verify" at bounding box center [172, 148] width 196 height 8
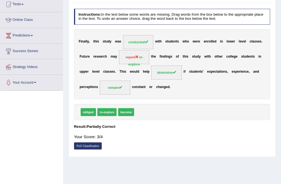
scroll to position [0, 0]
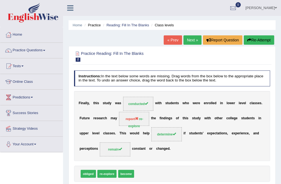
click at [194, 40] on link "Next »" at bounding box center [193, 39] width 18 height 9
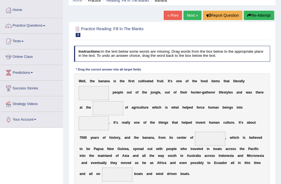
scroll to position [50, 0]
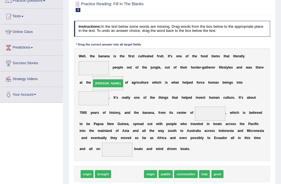
drag, startPoint x: 117, startPoint y: 157, endPoint x: 93, endPoint y: 50, distance: 109.3
click at [93, 50] on div "Instructions: In the text below some words are missing. Drag words from the box…" at bounding box center [172, 109] width 199 height 180
drag, startPoint x: 113, startPoint y: 158, endPoint x: 86, endPoint y: 52, distance: 109.5
click at [86, 52] on div "Instructions: In the text below some words are missing. Drag words from the box…" at bounding box center [172, 109] width 199 height 180
drag, startPoint x: 114, startPoint y: 156, endPoint x: 90, endPoint y: 48, distance: 110.6
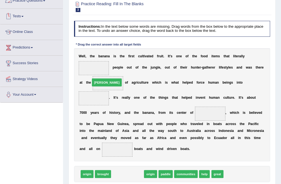
click at [90, 48] on div "Instructions: In the text below some words are missing. Drag words from the box…" at bounding box center [172, 109] width 199 height 180
drag, startPoint x: 116, startPoint y: 162, endPoint x: 88, endPoint y: 57, distance: 109.2
click at [88, 57] on div "Instructions: In the text below some words are missing. Drag words from the box…" at bounding box center [172, 109] width 199 height 180
drag, startPoint x: 116, startPoint y: 159, endPoint x: 89, endPoint y: 57, distance: 106.0
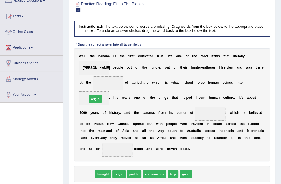
drag, startPoint x: 88, startPoint y: 160, endPoint x: 97, endPoint y: 71, distance: 89.2
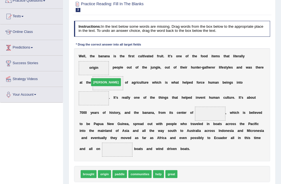
drag, startPoint x: 179, startPoint y: 159, endPoint x: 76, endPoint y: 50, distance: 149.8
click at [76, 50] on div "Instructions: In the text below some words are missing. Drag words from the box…" at bounding box center [172, 109] width 199 height 180
drag, startPoint x: 182, startPoint y: 158, endPoint x: 81, endPoint y: 62, distance: 139.4
drag, startPoint x: 184, startPoint y: 160, endPoint x: 93, endPoint y: 81, distance: 120.7
drag, startPoint x: 178, startPoint y: 160, endPoint x: 80, endPoint y: 52, distance: 146.1
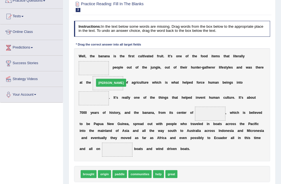
click at [80, 52] on div "Instructions: In the text below some words are missing. Drag words from the box…" at bounding box center [172, 109] width 199 height 180
drag, startPoint x: 182, startPoint y: 162, endPoint x: 84, endPoint y: 55, distance: 145.5
click at [84, 55] on div "Instructions: In the text below some words are missing. Drag words from the box…" at bounding box center [172, 109] width 199 height 180
drag, startPoint x: 184, startPoint y: 158, endPoint x: 75, endPoint y: 43, distance: 158.4
click at [75, 43] on div "Instructions: In the text below some words are missing. Drag words from the box…" at bounding box center [172, 109] width 199 height 180
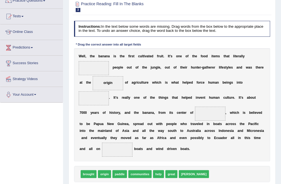
drag, startPoint x: 180, startPoint y: 164, endPoint x: 173, endPoint y: 147, distance: 19.0
click at [173, 147] on div "Instructions: In the text below some words are missing. Drag words from the box…" at bounding box center [172, 109] width 199 height 180
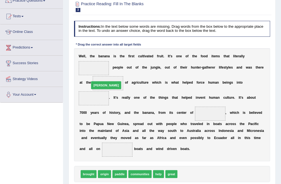
drag, startPoint x: 181, startPoint y: 158, endPoint x: 77, endPoint y: 53, distance: 147.5
click at [77, 53] on div "Instructions: In the text below some words are missing. Drag words from the box…" at bounding box center [172, 109] width 199 height 180
drag, startPoint x: 181, startPoint y: 158, endPoint x: 84, endPoint y: 42, distance: 150.4
click at [84, 42] on div "Instructions: In the text below some words are missing. Drag words from the box…" at bounding box center [172, 109] width 199 height 180
drag, startPoint x: 181, startPoint y: 158, endPoint x: 75, endPoint y: 55, distance: 148.1
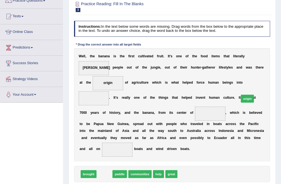
drag, startPoint x: 104, startPoint y: 161, endPoint x: 272, endPoint y: 71, distance: 190.4
click at [272, 71] on div "Practice Reading: Fill In The Blanks 3 Banana Instructions: In the text below s…" at bounding box center [172, 98] width 207 height 205
drag, startPoint x: 100, startPoint y: 160, endPoint x: 271, endPoint y: 67, distance: 194.5
click at [271, 67] on div "Instructions: In the text below some words are missing. Drag words from the box…" at bounding box center [172, 109] width 199 height 180
drag, startPoint x: 105, startPoint y: 162, endPoint x: 277, endPoint y: 79, distance: 190.2
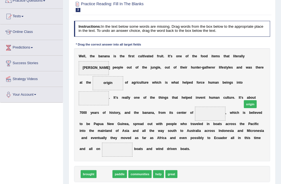
click at [277, 79] on div "Home Practice Reading: Fill In The Blanks Banana « Prev Next » Report Question …" at bounding box center [172, 87] width 218 height 274
drag, startPoint x: 101, startPoint y: 163, endPoint x: 212, endPoint y: 100, distance: 127.4
click at [218, 92] on div "Instructions: In the text below some words are missing. Drag words from the box…" at bounding box center [172, 109] width 199 height 180
drag, startPoint x: 108, startPoint y: 153, endPoint x: 267, endPoint y: 70, distance: 179.2
click at [267, 70] on div "Instructions: In the text below some words are missing. Drag words from the box…" at bounding box center [172, 109] width 199 height 180
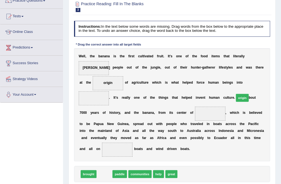
drag, startPoint x: 102, startPoint y: 160, endPoint x: 264, endPoint y: 70, distance: 186.0
click at [264, 70] on div "Instructions: In the text below some words are missing. Drag words from the box…" at bounding box center [172, 109] width 199 height 180
drag, startPoint x: 103, startPoint y: 160, endPoint x: 276, endPoint y: 72, distance: 193.8
click at [276, 72] on div "Home Practice Reading: Fill In The Blanks Banana « Prev Next » Report Question …" at bounding box center [172, 87] width 218 height 274
drag, startPoint x: 99, startPoint y: 164, endPoint x: 100, endPoint y: 156, distance: 7.7
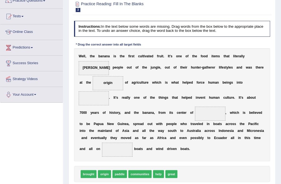
click at [99, 166] on div "brought origin paddle communities help great" at bounding box center [172, 174] width 196 height 16
drag, startPoint x: 102, startPoint y: 158, endPoint x: 275, endPoint y: 64, distance: 196.6
click at [275, 64] on div "Practice Reading: Fill In The Blanks 3 Banana Instructions: In the text below s…" at bounding box center [172, 98] width 207 height 205
drag, startPoint x: 103, startPoint y: 160, endPoint x: 270, endPoint y: 73, distance: 188.5
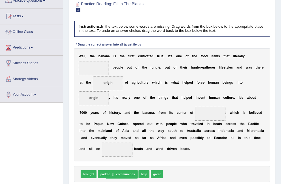
drag, startPoint x: 93, startPoint y: 67, endPoint x: 114, endPoint y: 179, distance: 113.3
click at [120, 134] on html "Toggle navigation Home Practice Questions Speaking Practice Read Aloud Repeat S…" at bounding box center [140, 42] width 281 height 184
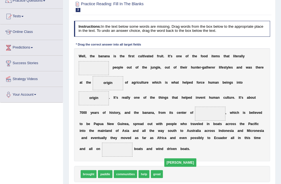
drag, startPoint x: 95, startPoint y: 69, endPoint x: 188, endPoint y: 180, distance: 145.0
click at [191, 180] on div "Instructions: In the text below some words are missing. Drag words from the box…" at bounding box center [172, 109] width 199 height 180
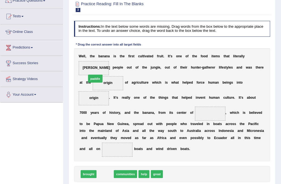
drag, startPoint x: 106, startPoint y: 162, endPoint x: 94, endPoint y: 49, distance: 112.8
click at [94, 49] on div "Instructions: In the text below some words are missing. Drag words from the box…" at bounding box center [172, 109] width 199 height 180
drag, startPoint x: 106, startPoint y: 161, endPoint x: 94, endPoint y: 61, distance: 100.3
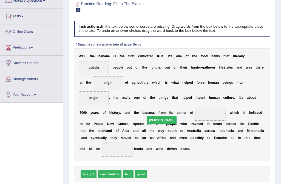
drag, startPoint x: 151, startPoint y: 159, endPoint x: 149, endPoint y: 94, distance: 64.2
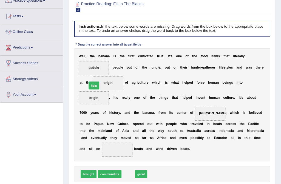
drag, startPoint x: 126, startPoint y: 159, endPoint x: 86, endPoint y: 55, distance: 111.8
click at [86, 55] on div "Instructions: In the text below some words are missing. Drag words from the box…" at bounding box center [172, 109] width 199 height 180
drag, startPoint x: 127, startPoint y: 159, endPoint x: 88, endPoint y: 51, distance: 115.3
click at [88, 51] on div "Instructions: In the text below some words are missing. Drag words from the box…" at bounding box center [172, 109] width 199 height 180
drag, startPoint x: 126, startPoint y: 161, endPoint x: 86, endPoint y: 52, distance: 115.7
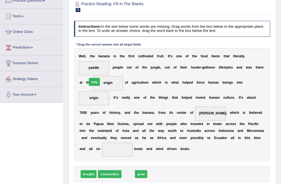
click at [86, 52] on div "Instructions: In the text below some words are missing. Drag words from the box…" at bounding box center [172, 109] width 199 height 180
drag, startPoint x: 127, startPoint y: 159, endPoint x: 88, endPoint y: 51, distance: 114.8
click at [88, 51] on div "Instructions: In the text below some words are missing. Drag words from the box…" at bounding box center [172, 109] width 199 height 180
drag, startPoint x: 92, startPoint y: 69, endPoint x: 187, endPoint y: 173, distance: 140.2
click at [187, 173] on div "Instructions: In the text below some words are missing. Drag words from the box…" at bounding box center [172, 109] width 199 height 180
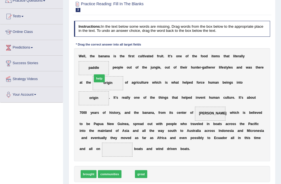
drag, startPoint x: 127, startPoint y: 158, endPoint x: 93, endPoint y: 45, distance: 117.8
click at [93, 45] on div "Instructions: In the text below some words are missing. Drag words from the box…" at bounding box center [172, 109] width 199 height 180
drag, startPoint x: 128, startPoint y: 161, endPoint x: 89, endPoint y: 59, distance: 109.8
drag, startPoint x: 143, startPoint y: 159, endPoint x: 205, endPoint y: 129, distance: 69.3
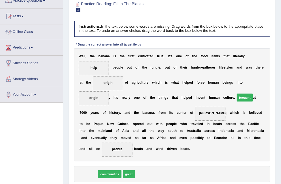
drag, startPoint x: 89, startPoint y: 161, endPoint x: 273, endPoint y: 70, distance: 204.8
click at [273, 70] on div "Practice Reading: Fill In The Blanks 3 Banana Instructions: In the text below s…" at bounding box center [172, 98] width 207 height 205
drag, startPoint x: 86, startPoint y: 163, endPoint x: 131, endPoint y: 139, distance: 51.3
click at [131, 139] on div "Instructions: In the text below some words are missing. Drag words from the box…" at bounding box center [172, 109] width 199 height 180
drag, startPoint x: 91, startPoint y: 157, endPoint x: 279, endPoint y: 69, distance: 207.7
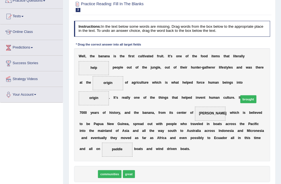
click at [279, 69] on div "Home Practice Reading: Fill In The Blanks Banana « Prev Next » Report Question …" at bounding box center [172, 87] width 218 height 274
drag, startPoint x: 88, startPoint y: 160, endPoint x: 285, endPoint y: 69, distance: 216.8
click at [281, 69] on html "Toggle navigation Home Practice Questions Speaking Practice Read Aloud Repeat S…" at bounding box center [140, 42] width 281 height 184
drag, startPoint x: 255, startPoint y: 85, endPoint x: 224, endPoint y: 98, distance: 34.3
click at [216, 118] on div "W e l l , t h e b a n a n a i s t h e f i r s t c u l t i v a t e d f r u i t .…" at bounding box center [172, 104] width 196 height 113
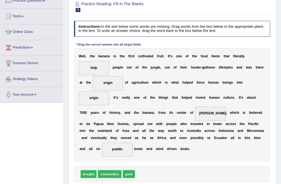
drag, startPoint x: 235, startPoint y: 85, endPoint x: 231, endPoint y: 103, distance: 17.9
click at [231, 103] on div "W e l l , t h e b a n a n a i s t h e f i r s t c u l t i v a t e d f r u i t .…" at bounding box center [172, 104] width 196 height 113
click at [109, 91] on span "origin" at bounding box center [94, 98] width 30 height 14
drag, startPoint x: 238, startPoint y: 83, endPoint x: 227, endPoint y: 105, distance: 23.8
click at [227, 105] on div "W e l l , t h e b a n a n a i s t h e f i r s t c u l t i v a t e d f r u i t .…" at bounding box center [172, 104] width 196 height 113
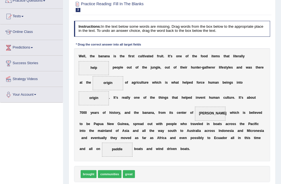
click at [99, 96] on span "origin" at bounding box center [93, 98] width 9 height 4
drag, startPoint x: 242, startPoint y: 81, endPoint x: 126, endPoint y: 173, distance: 147.3
click at [126, 173] on div "Instructions: In the text below some words are missing. Drag words from the box…" at bounding box center [172, 109] width 199 height 180
drag, startPoint x: 249, startPoint y: 81, endPoint x: 248, endPoint y: 88, distance: 6.9
click at [109, 91] on span "origin" at bounding box center [94, 98] width 30 height 14
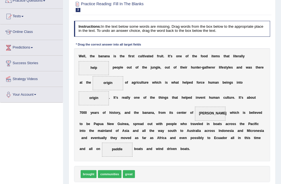
drag, startPoint x: 250, startPoint y: 81, endPoint x: 243, endPoint y: 85, distance: 7.7
click at [109, 91] on span "origin" at bounding box center [94, 98] width 30 height 14
drag, startPoint x: 244, startPoint y: 82, endPoint x: 249, endPoint y: 83, distance: 5.0
drag, startPoint x: 249, startPoint y: 83, endPoint x: 240, endPoint y: 86, distance: 8.9
click at [109, 91] on span "origin" at bounding box center [94, 98] width 30 height 14
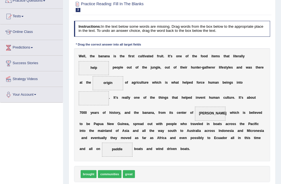
drag, startPoint x: 241, startPoint y: 83, endPoint x: 134, endPoint y: 178, distance: 143.5
click at [134, 178] on div "Instructions: In the text below some words are missing. Drag words from the box…" at bounding box center [172, 109] width 199 height 180
click at [109, 91] on span "origin" at bounding box center [94, 98] width 30 height 14
drag, startPoint x: 241, startPoint y: 81, endPoint x: 131, endPoint y: 175, distance: 144.1
click at [131, 175] on div "Instructions: In the text below some words are missing. Drag words from the box…" at bounding box center [172, 109] width 199 height 180
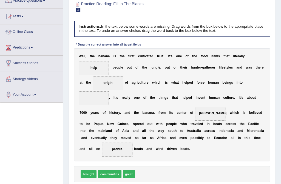
drag, startPoint x: 241, startPoint y: 81, endPoint x: 136, endPoint y: 173, distance: 140.4
click at [136, 173] on div "Instructions: In the text below some words are missing. Drag words from the box…" at bounding box center [172, 109] width 199 height 180
click at [184, 127] on div "W e l l , t h e b a n a n a i s t h e f i r s t c u l t i v a t e d f r u i t .…" at bounding box center [172, 104] width 196 height 113
drag, startPoint x: 248, startPoint y: 84, endPoint x: 161, endPoint y: 181, distance: 130.6
click at [161, 181] on div "Instructions: In the text below some words are missing. Drag words from the box…" at bounding box center [172, 109] width 199 height 180
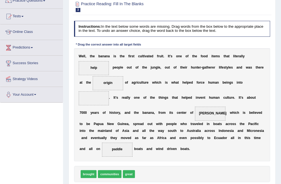
drag, startPoint x: 245, startPoint y: 81, endPoint x: 21, endPoint y: 170, distance: 241.2
click at [21, 170] on div "Toggle navigation Home Practice Questions Speaking Practice Read Aloud Repeat S…" at bounding box center [140, 92] width 281 height 285
drag, startPoint x: 105, startPoint y: 158, endPoint x: 259, endPoint y: 72, distance: 176.8
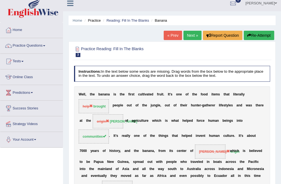
scroll to position [0, 0]
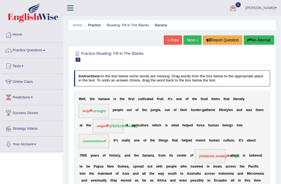
click at [257, 40] on button "Re-Attempt" at bounding box center [259, 39] width 30 height 9
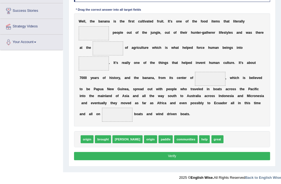
scroll to position [104, 0]
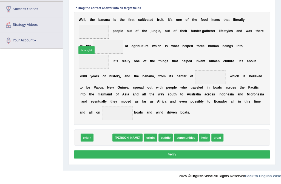
drag, startPoint x: 101, startPoint y: 122, endPoint x: 81, endPoint y: 19, distance: 105.0
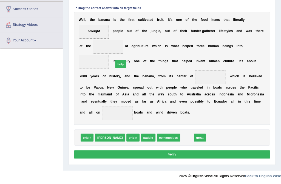
drag, startPoint x: 167, startPoint y: 123, endPoint x: 89, endPoint y: 36, distance: 116.8
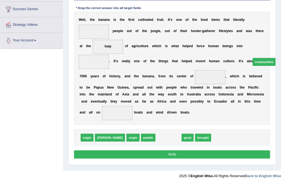
drag, startPoint x: 148, startPoint y: 122, endPoint x: 260, endPoint y: 32, distance: 143.1
click at [260, 32] on div "Instructions: In the text below some words are missing. Drag words from the box…" at bounding box center [172, 72] width 199 height 180
drag, startPoint x: 148, startPoint y: 124, endPoint x: 263, endPoint y: 36, distance: 144.3
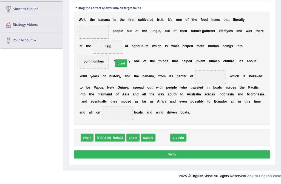
drag, startPoint x: 144, startPoint y: 123, endPoint x: 95, endPoint y: 35, distance: 100.2
drag, startPoint x: 143, startPoint y: 123, endPoint x: 77, endPoint y: 14, distance: 127.7
click at [77, 14] on div "Instructions: In the text below some words are missing. Drag words from the box…" at bounding box center [172, 72] width 199 height 180
drag, startPoint x: 146, startPoint y: 123, endPoint x: 84, endPoint y: 19, distance: 120.5
click at [84, 19] on div "Instructions: In the text below some words are missing. Drag words from the box…" at bounding box center [172, 72] width 199 height 180
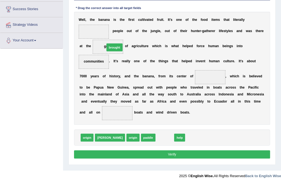
drag, startPoint x: 145, startPoint y: 123, endPoint x: 86, endPoint y: 17, distance: 121.6
click at [86, 17] on div "Instructions: In the text below some words are missing. Drag words from the box…" at bounding box center [172, 72] width 199 height 180
drag, startPoint x: 144, startPoint y: 122, endPoint x: 77, endPoint y: 10, distance: 130.0
click at [77, 10] on div "Instructions: In the text below some words are missing. Drag words from the box…" at bounding box center [172, 72] width 199 height 180
drag, startPoint x: 145, startPoint y: 122, endPoint x: 80, endPoint y: 12, distance: 128.2
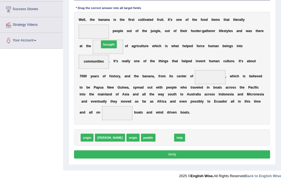
click at [80, 12] on div "Instructions: In the text below some words are missing. Drag words from the box…" at bounding box center [172, 72] width 199 height 180
drag, startPoint x: 145, startPoint y: 121, endPoint x: 83, endPoint y: 10, distance: 127.5
click at [83, 10] on div "Instructions: In the text below some words are missing. Drag words from the box…" at bounding box center [172, 72] width 199 height 180
drag, startPoint x: 149, startPoint y: 122, endPoint x: 88, endPoint y: 19, distance: 120.3
click at [88, 19] on div "Instructions: In the text below some words are missing. Drag words from the box…" at bounding box center [172, 72] width 199 height 180
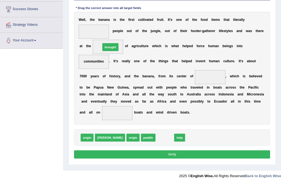
drag, startPoint x: 140, startPoint y: 124, endPoint x: 77, endPoint y: 17, distance: 124.4
click at [77, 17] on div "Instructions: In the text below some words are missing. Drag words from the box…" at bounding box center [172, 72] width 199 height 180
drag, startPoint x: 147, startPoint y: 122, endPoint x: 85, endPoint y: 15, distance: 123.4
click at [85, 15] on div "Instructions: In the text below some words are missing. Drag words from the box…" at bounding box center [172, 72] width 199 height 180
drag, startPoint x: 144, startPoint y: 123, endPoint x: 83, endPoint y: 7, distance: 131.4
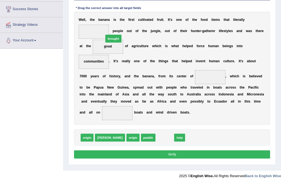
click at [83, 7] on div "Instructions: In the text below some words are missing. Drag words from the box…" at bounding box center [172, 72] width 199 height 180
drag, startPoint x: 145, startPoint y: 124, endPoint x: 83, endPoint y: 18, distance: 122.6
click at [83, 18] on div "Instructions: In the text below some words are missing. Drag words from the box…" at bounding box center [172, 72] width 199 height 180
click at [83, 18] on b "l" at bounding box center [83, 20] width 1 height 4
drag, startPoint x: 145, startPoint y: 124, endPoint x: 88, endPoint y: 20, distance: 118.6
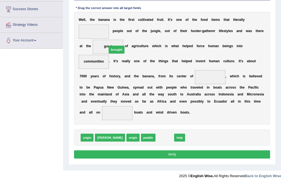
click at [88, 20] on div "Instructions: In the text below some words are missing. Drag words from the box…" at bounding box center [172, 72] width 199 height 180
drag, startPoint x: 143, startPoint y: 123, endPoint x: 81, endPoint y: 13, distance: 126.7
click at [81, 13] on div "Instructions: In the text below some words are missing. Drag words from the box…" at bounding box center [172, 72] width 199 height 180
drag, startPoint x: 147, startPoint y: 122, endPoint x: 94, endPoint y: 16, distance: 118.9
click at [94, 16] on div "Instructions: In the text below some words are missing. Drag words from the box…" at bounding box center [172, 72] width 199 height 180
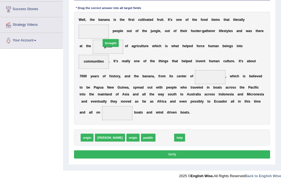
drag, startPoint x: 146, startPoint y: 122, endPoint x: 83, endPoint y: 11, distance: 128.3
click at [83, 11] on div "Instructions: In the text below some words are missing. Drag words from the box…" at bounding box center [172, 72] width 199 height 180
drag, startPoint x: 149, startPoint y: 122, endPoint x: 88, endPoint y: 16, distance: 121.9
click at [88, 16] on div "Instructions: In the text below some words are missing. Drag words from the box…" at bounding box center [172, 72] width 199 height 180
drag, startPoint x: 140, startPoint y: 123, endPoint x: 83, endPoint y: 15, distance: 122.8
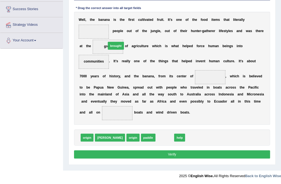
click at [83, 15] on div "Instructions: In the text below some words are missing. Drag words from the box…" at bounding box center [172, 72] width 199 height 180
drag, startPoint x: 147, startPoint y: 122, endPoint x: 85, endPoint y: 13, distance: 125.4
click at [85, 13] on div "Instructions: In the text below some words are missing. Drag words from the box…" at bounding box center [172, 72] width 199 height 180
drag, startPoint x: 140, startPoint y: 119, endPoint x: 80, endPoint y: 9, distance: 125.6
click at [80, 9] on div "Instructions: In the text below some words are missing. Drag words from the box…" at bounding box center [172, 72] width 199 height 180
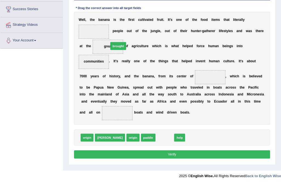
drag, startPoint x: 150, startPoint y: 124, endPoint x: 95, endPoint y: 16, distance: 121.0
click at [95, 16] on div "Instructions: In the text below some words are missing. Drag words from the box…" at bounding box center [172, 72] width 199 height 180
drag, startPoint x: 151, startPoint y: 123, endPoint x: 94, endPoint y: 10, distance: 126.5
click at [94, 10] on div "Instructions: In the text below some words are missing. Drag words from the box…" at bounding box center [172, 72] width 199 height 180
drag, startPoint x: 101, startPoint y: 47, endPoint x: 125, endPoint y: 137, distance: 92.8
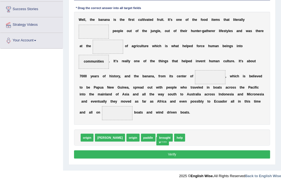
click at [162, 153] on div "Home Practice Reading: Fill In The Blanks Banana You have already given partial…" at bounding box center [172, 33] width 218 height 274
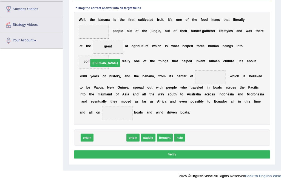
drag, startPoint x: 101, startPoint y: 121, endPoint x: 96, endPoint y: 33, distance: 88.8
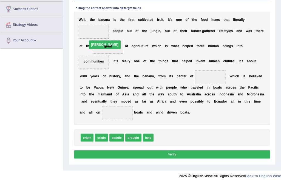
drag, startPoint x: 92, startPoint y: 29, endPoint x: 99, endPoint y: 44, distance: 17.2
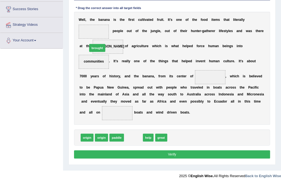
drag, startPoint x: 133, startPoint y: 123, endPoint x: 91, endPoint y: 17, distance: 114.1
click at [91, 17] on div "Instructions: In the text below some words are missing. Drag words from the box…" at bounding box center [172, 72] width 199 height 180
drag, startPoint x: 132, startPoint y: 121, endPoint x: 85, endPoint y: 16, distance: 115.2
click at [85, 16] on div "Instructions: In the text below some words are missing. Drag words from the box…" at bounding box center [172, 72] width 199 height 180
drag, startPoint x: 132, startPoint y: 123, endPoint x: 88, endPoint y: 15, distance: 115.9
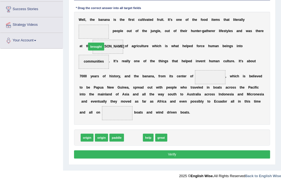
click at [88, 15] on div "Instructions: In the text below some words are missing. Drag words from the box…" at bounding box center [172, 72] width 199 height 180
drag, startPoint x: 132, startPoint y: 122, endPoint x: 94, endPoint y: 15, distance: 114.1
click at [94, 15] on div "Instructions: In the text below some words are missing. Drag words from the box…" at bounding box center [172, 72] width 199 height 180
drag, startPoint x: 129, startPoint y: 122, endPoint x: 74, endPoint y: 17, distance: 118.6
click at [74, 17] on div "Instructions: In the text below some words are missing. Drag words from the box…" at bounding box center [172, 72] width 199 height 180
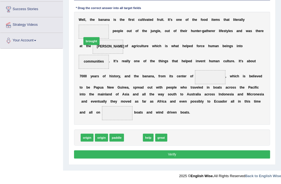
drag, startPoint x: 131, startPoint y: 122, endPoint x: 82, endPoint y: 8, distance: 124.1
click at [82, 8] on div "Instructions: In the text below some words are missing. Drag words from the box…" at bounding box center [172, 72] width 199 height 180
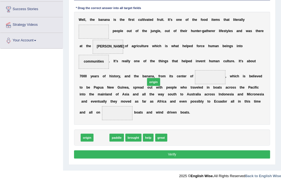
drag, startPoint x: 99, startPoint y: 122, endPoint x: 160, endPoint y: 57, distance: 89.7
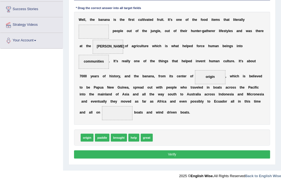
drag, startPoint x: 155, startPoint y: 71, endPoint x: 252, endPoint y: 38, distance: 101.9
click at [255, 36] on div "W e l l , t h e b a n a n a i s t h e f i r s t c u l t i v a t e d f r u i t .…" at bounding box center [172, 68] width 196 height 113
drag, startPoint x: 247, startPoint y: 44, endPoint x: 171, endPoint y: 130, distance: 115.1
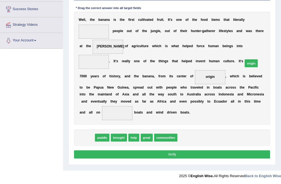
drag, startPoint x: 85, startPoint y: 121, endPoint x: 278, endPoint y: 33, distance: 211.9
click at [278, 33] on div "Home Practice Reading: Fill In The Blanks Banana You have already given partial…" at bounding box center [172, 33] width 218 height 274
drag, startPoint x: 84, startPoint y: 124, endPoint x: 269, endPoint y: 34, distance: 205.3
click at [269, 34] on div "Instructions: In the text below some words are missing. Drag words from the box…" at bounding box center [172, 72] width 199 height 180
drag, startPoint x: 91, startPoint y: 121, endPoint x: 287, endPoint y: 25, distance: 218.3
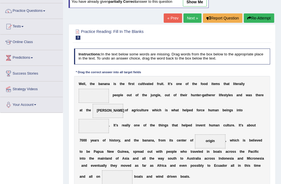
scroll to position [29, 0]
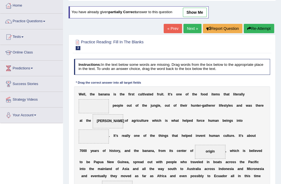
click at [192, 28] on link "Next »" at bounding box center [193, 28] width 18 height 9
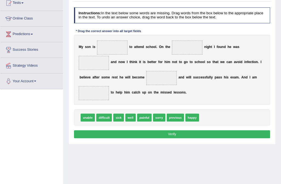
scroll to position [54, 0]
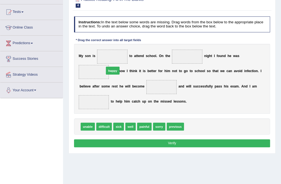
drag, startPoint x: 185, startPoint y: 111, endPoint x: 91, endPoint y: 45, distance: 114.4
drag, startPoint x: 106, startPoint y: 109, endPoint x: 199, endPoint y: 43, distance: 114.5
click at [199, 43] on div "Instructions: In the text below some words are missing. Drag words from the box…" at bounding box center [172, 82] width 199 height 137
drag, startPoint x: 104, startPoint y: 110, endPoint x: 196, endPoint y: 49, distance: 110.4
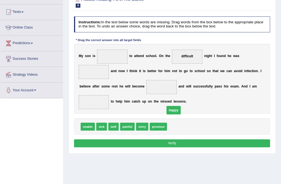
drag, startPoint x: 108, startPoint y: 58, endPoint x: 180, endPoint y: 122, distance: 96.1
drag, startPoint x: 100, startPoint y: 111, endPoint x: 110, endPoint y: 48, distance: 63.6
drag, startPoint x: 109, startPoint y: 57, endPoint x: 195, endPoint y: 122, distance: 107.2
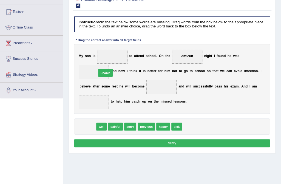
drag, startPoint x: 88, startPoint y: 112, endPoint x: 109, endPoint y: 49, distance: 66.7
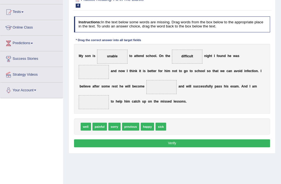
drag, startPoint x: 175, startPoint y: 57, endPoint x: 179, endPoint y: 67, distance: 10.4
click at [173, 104] on div "Instructions: In the text below some words are missing. Drag words from the box…" at bounding box center [172, 82] width 199 height 137
drag, startPoint x: 183, startPoint y: 57, endPoint x: 177, endPoint y: 122, distance: 65.1
drag, startPoint x: 144, startPoint y: 105, endPoint x: 177, endPoint y: 47, distance: 66.5
drag, startPoint x: 139, startPoint y: 110, endPoint x: 263, endPoint y: 48, distance: 138.2
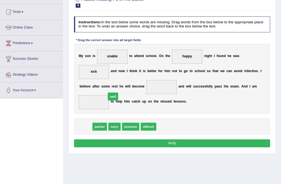
drag, startPoint x: 84, startPoint y: 110, endPoint x: 116, endPoint y: 74, distance: 48.0
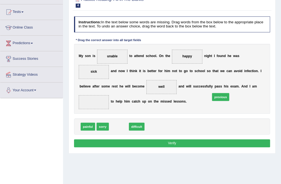
drag, startPoint x: 115, startPoint y: 109, endPoint x: 235, endPoint y: 74, distance: 124.9
click at [142, 139] on button "Verify" at bounding box center [172, 143] width 196 height 8
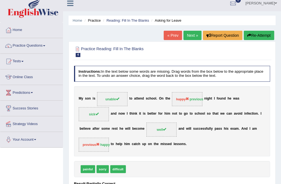
scroll to position [4, 0]
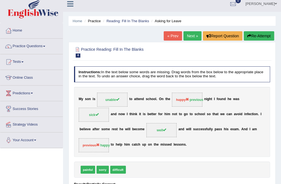
click at [260, 35] on button "Re-Attempt" at bounding box center [259, 35] width 30 height 9
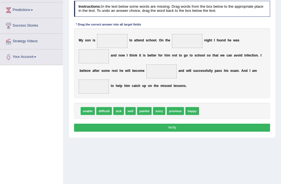
scroll to position [79, 0]
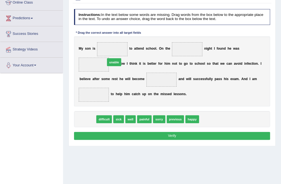
drag, startPoint x: 86, startPoint y: 105, endPoint x: 117, endPoint y: 38, distance: 74.0
click at [117, 38] on div "Instructions: In the text below some words are missing. Drag words from the box…" at bounding box center [172, 75] width 199 height 137
drag, startPoint x: 85, startPoint y: 106, endPoint x: 113, endPoint y: 45, distance: 66.9
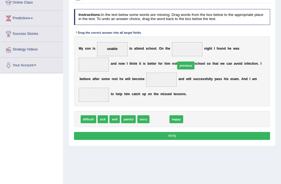
drag, startPoint x: 157, startPoint y: 102, endPoint x: 188, endPoint y: 39, distance: 70.6
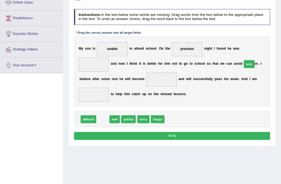
drag, startPoint x: 100, startPoint y: 103, endPoint x: 272, endPoint y: 38, distance: 184.2
drag, startPoint x: 100, startPoint y: 102, endPoint x: 106, endPoint y: 64, distance: 38.3
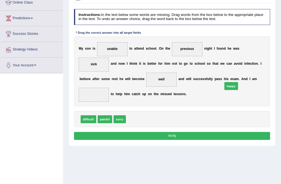
drag, startPoint x: 133, startPoint y: 103, endPoint x: 247, endPoint y: 64, distance: 120.9
click at [201, 132] on button "Verify" at bounding box center [172, 136] width 196 height 8
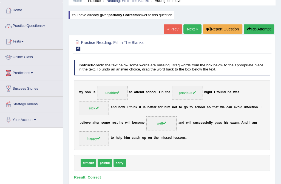
scroll to position [4, 0]
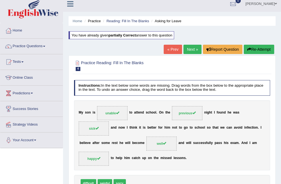
click at [192, 50] on link "Next »" at bounding box center [193, 49] width 18 height 9
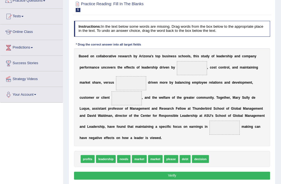
scroll to position [53, 0]
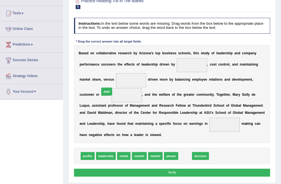
drag, startPoint x: 180, startPoint y: 156, endPoint x: 88, endPoint y: 80, distance: 119.3
drag, startPoint x: 88, startPoint y: 80, endPoint x: 215, endPoint y: 149, distance: 144.6
click at [218, 151] on div "Instructions: In the text below some words are missing. Drag words from the box…" at bounding box center [172, 98] width 199 height 165
drag, startPoint x: 181, startPoint y: 155, endPoint x: 165, endPoint y: 118, distance: 39.9
drag, startPoint x: 158, startPoint y: 128, endPoint x: 178, endPoint y: 147, distance: 27.4
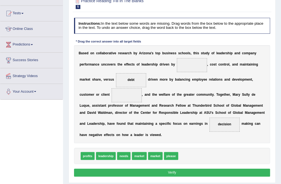
click at [178, 151] on div "Instructions: In the text below some words are missing. Drag words from the box…" at bounding box center [172, 98] width 199 height 165
drag, startPoint x: 173, startPoint y: 122, endPoint x: 168, endPoint y: 132, distance: 11.3
click at [180, 142] on div "B a s e d o n c o l l a b o r a t i v e r e s e a r c h b y A r i z o n a ' s t…" at bounding box center [172, 94] width 196 height 98
drag, startPoint x: 165, startPoint y: 123, endPoint x: 196, endPoint y: 162, distance: 50.2
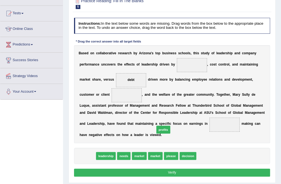
drag, startPoint x: 87, startPoint y: 156, endPoint x: 176, endPoint y: 125, distance: 94.4
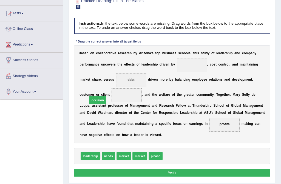
drag, startPoint x: 173, startPoint y: 155, endPoint x: 86, endPoint y: 89, distance: 109.6
click at [210, 126] on span "profits" at bounding box center [225, 125] width 30 height 14
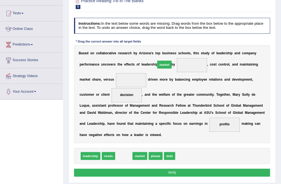
drag, startPoint x: 119, startPoint y: 155, endPoint x: 167, endPoint y: 48, distance: 117.7
click at [167, 48] on div "Instructions: In the text below some words are missing. Drag words from the box…" at bounding box center [172, 98] width 199 height 165
drag, startPoint x: 121, startPoint y: 157, endPoint x: 178, endPoint y: 47, distance: 123.1
click at [178, 47] on div "Instructions: In the text below some words are missing. Drag words from the box…" at bounding box center [172, 98] width 199 height 165
drag, startPoint x: 120, startPoint y: 158, endPoint x: 173, endPoint y: 53, distance: 117.8
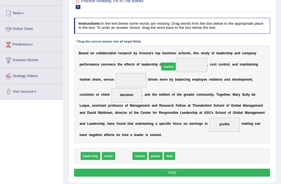
click at [173, 53] on div "Instructions: In the text below some words are missing. Drag words from the box…" at bounding box center [172, 98] width 199 height 165
drag, startPoint x: 121, startPoint y: 153, endPoint x: 184, endPoint y: 47, distance: 123.3
click at [184, 47] on div "Instructions: In the text below some words are missing. Drag words from the box…" at bounding box center [172, 98] width 199 height 165
drag, startPoint x: 120, startPoint y: 159, endPoint x: 173, endPoint y: 41, distance: 128.5
click at [173, 41] on div "Instructions: In the text below some words are missing. Drag words from the box…" at bounding box center [172, 98] width 199 height 165
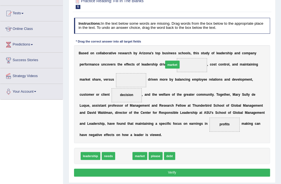
drag, startPoint x: 120, startPoint y: 155, endPoint x: 177, endPoint y: 48, distance: 121.8
click at [177, 48] on div "Instructions: In the text below some words are missing. Drag words from the box…" at bounding box center [172, 98] width 199 height 165
drag, startPoint x: 116, startPoint y: 157, endPoint x: 167, endPoint y: 49, distance: 119.1
click at [167, 49] on div "Instructions: In the text below some words are missing. Drag words from the box…" at bounding box center [172, 98] width 199 height 165
drag, startPoint x: 121, startPoint y: 155, endPoint x: 172, endPoint y: 43, distance: 123.9
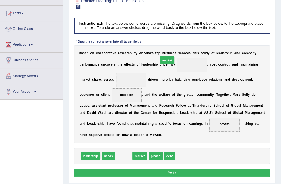
click at [172, 43] on div "Instructions: In the text below some words are missing. Drag words from the box…" at bounding box center [172, 98] width 199 height 165
drag, startPoint x: 118, startPoint y: 153, endPoint x: 167, endPoint y: 53, distance: 111.3
click at [167, 53] on div "Instructions: In the text below some words are missing. Drag words from the box…" at bounding box center [172, 98] width 199 height 165
drag, startPoint x: 168, startPoint y: 125, endPoint x: 153, endPoint y: 117, distance: 17.5
click at [110, 87] on div "B a s e d o n c o l l a b o r a t i v e r e s e a r c h b y A r i z o n a ' s t…" at bounding box center [172, 94] width 196 height 98
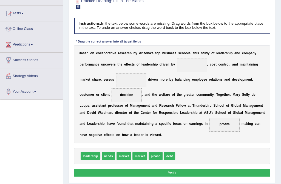
drag, startPoint x: 159, startPoint y: 126, endPoint x: 203, endPoint y: 134, distance: 44.7
click at [159, 117] on div "B a s e d o n c o l l a b o r a t i v e r e s e a r c h b y A r i z o n a ' s t…" at bounding box center [172, 94] width 196 height 98
drag, startPoint x: 166, startPoint y: 124, endPoint x: 82, endPoint y: 69, distance: 99.8
drag, startPoint x: 165, startPoint y: 156, endPoint x: 165, endPoint y: 120, distance: 35.7
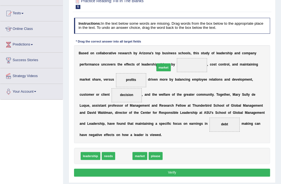
drag, startPoint x: 125, startPoint y: 156, endPoint x: 172, endPoint y: 52, distance: 114.2
click at [172, 52] on div "Instructions: In the text below some words are missing. Drag words from the box…" at bounding box center [172, 98] width 199 height 165
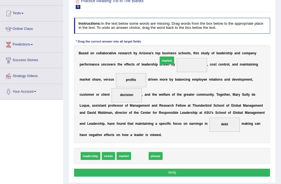
drag, startPoint x: 137, startPoint y: 155, endPoint x: 169, endPoint y: 43, distance: 117.2
click at [169, 43] on div "Instructions: In the text below some words are missing. Drag words from the box…" at bounding box center [172, 98] width 199 height 165
drag, startPoint x: 137, startPoint y: 157, endPoint x: 167, endPoint y: 52, distance: 109.6
click at [167, 52] on div "Instructions: In the text below some words are missing. Drag words from the box…" at bounding box center [172, 98] width 199 height 165
drag, startPoint x: 137, startPoint y: 157, endPoint x: 175, endPoint y: 46, distance: 116.9
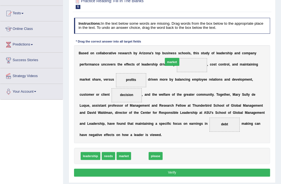
click at [175, 46] on div "Instructions: In the text below some words are missing. Drag words from the box…" at bounding box center [172, 98] width 199 height 165
drag, startPoint x: 136, startPoint y: 156, endPoint x: 165, endPoint y: 52, distance: 108.3
click at [165, 52] on div "Instructions: In the text below some words are missing. Drag words from the box…" at bounding box center [172, 98] width 199 height 165
drag, startPoint x: 134, startPoint y: 156, endPoint x: 165, endPoint y: 49, distance: 110.7
click at [165, 49] on div "Instructions: In the text below some words are missing. Drag words from the box…" at bounding box center [172, 98] width 199 height 165
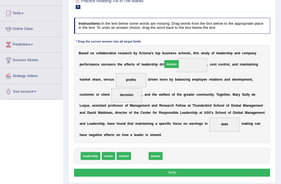
drag, startPoint x: 137, startPoint y: 156, endPoint x: 175, endPoint y: 48, distance: 114.4
click at [175, 48] on div "Instructions: In the text below some words are missing. Drag words from the box…" at bounding box center [172, 98] width 199 height 165
drag, startPoint x: 136, startPoint y: 156, endPoint x: 170, endPoint y: 47, distance: 114.0
click at [170, 47] on div "Instructions: In the text below some words are missing. Drag words from the box…" at bounding box center [172, 98] width 199 height 165
drag, startPoint x: 131, startPoint y: 156, endPoint x: 163, endPoint y: 49, distance: 111.8
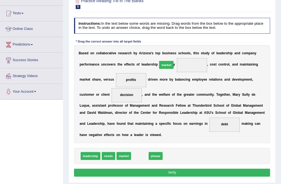
click at [163, 49] on div "Instructions: In the text below some words are missing. Drag words from the box…" at bounding box center [172, 98] width 199 height 165
drag, startPoint x: 139, startPoint y: 161, endPoint x: 154, endPoint y: 95, distance: 66.9
click at [154, 95] on div "Instructions: In the text below some words are missing. Drag words from the box…" at bounding box center [172, 98] width 199 height 165
drag, startPoint x: 140, startPoint y: 158, endPoint x: 178, endPoint y: 44, distance: 119.1
click at [178, 44] on div "Instructions: In the text below some words are missing. Drag words from the box…" at bounding box center [172, 98] width 199 height 165
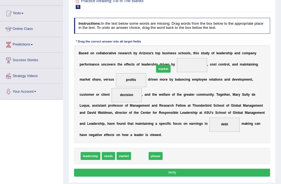
drag, startPoint x: 138, startPoint y: 157, endPoint x: 166, endPoint y: 54, distance: 106.3
click at [168, 172] on button "Verify" at bounding box center [172, 173] width 196 height 8
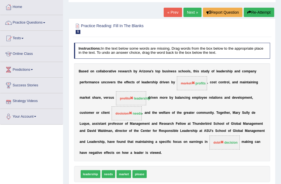
scroll to position [0, 0]
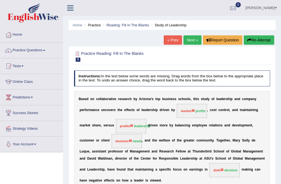
click at [261, 38] on button "Re-Attempt" at bounding box center [259, 39] width 30 height 9
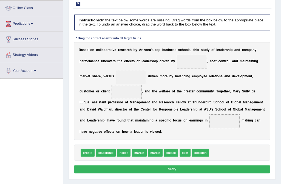
scroll to position [79, 0]
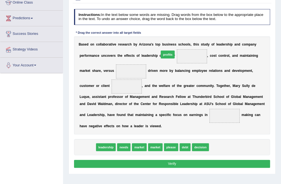
drag, startPoint x: 86, startPoint y: 148, endPoint x: 181, endPoint y: 39, distance: 144.4
click at [181, 39] on div "Instructions: In the text below some words are missing. Drag words from the box…" at bounding box center [172, 89] width 199 height 165
drag, startPoint x: 84, startPoint y: 148, endPoint x: 178, endPoint y: 36, distance: 146.1
click at [178, 36] on div "Instructions: In the text below some words are missing. Drag words from the box…" at bounding box center [172, 89] width 199 height 165
drag, startPoint x: 84, startPoint y: 148, endPoint x: 179, endPoint y: 45, distance: 140.6
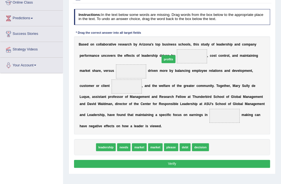
click at [179, 45] on div "Instructions: In the text below some words are missing. Drag words from the box…" at bounding box center [172, 89] width 199 height 165
drag, startPoint x: 85, startPoint y: 149, endPoint x: 176, endPoint y: 40, distance: 141.5
click at [176, 40] on div "Instructions: In the text below some words are missing. Drag words from the box…" at bounding box center [172, 89] width 199 height 165
drag, startPoint x: 86, startPoint y: 145, endPoint x: 188, endPoint y: 43, distance: 144.2
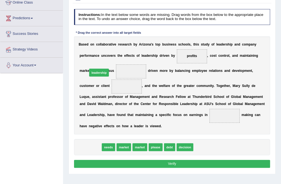
drag, startPoint x: 86, startPoint y: 148, endPoint x: 96, endPoint y: 61, distance: 88.4
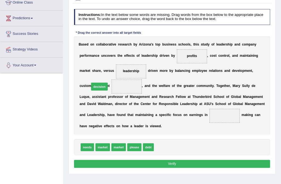
drag, startPoint x: 163, startPoint y: 150, endPoint x: 87, endPoint y: 78, distance: 104.2
drag, startPoint x: 156, startPoint y: 147, endPoint x: 79, endPoint y: 56, distance: 119.0
click at [79, 56] on div "Instructions: In the text below some words are missing. Drag words from the box…" at bounding box center [172, 89] width 199 height 165
drag, startPoint x: 166, startPoint y: 147, endPoint x: 92, endPoint y: 55, distance: 117.9
click at [92, 55] on div "Instructions: In the text below some words are missing. Drag words from the box…" at bounding box center [172, 89] width 199 height 165
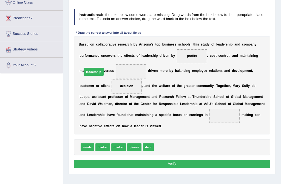
drag, startPoint x: 167, startPoint y: 145, endPoint x: 83, endPoint y: 57, distance: 122.1
click at [83, 57] on div "Instructions: In the text below some words are missing. Drag words from the box…" at bounding box center [172, 89] width 199 height 165
drag, startPoint x: 156, startPoint y: 147, endPoint x: 79, endPoint y: 58, distance: 117.7
click at [79, 58] on div "Instructions: In the text below some words are missing. Drag words from the box…" at bounding box center [172, 89] width 199 height 165
drag, startPoint x: 160, startPoint y: 144, endPoint x: 84, endPoint y: 56, distance: 116.6
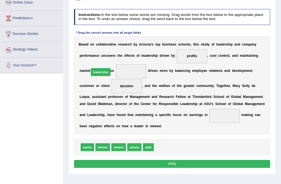
click at [84, 56] on div "Instructions: In the text below some words are missing. Drag words from the box…" at bounding box center [172, 89] width 199 height 165
drag, startPoint x: 159, startPoint y: 146, endPoint x: 75, endPoint y: 54, distance: 124.7
click at [75, 54] on div "Instructions: In the text below some words are missing. Drag words from the box…" at bounding box center [172, 89] width 199 height 165
drag, startPoint x: 162, startPoint y: 145, endPoint x: 86, endPoint y: 60, distance: 115.0
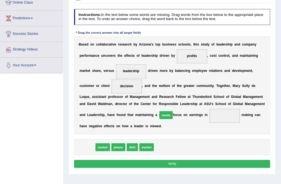
drag, startPoint x: 88, startPoint y: 147, endPoint x: 181, endPoint y: 109, distance: 100.3
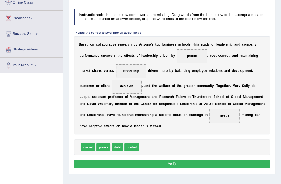
click at [181, 162] on button "Verify" at bounding box center [172, 164] width 196 height 8
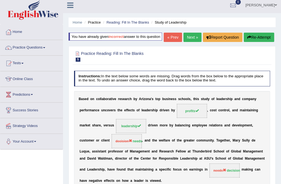
scroll to position [0, 0]
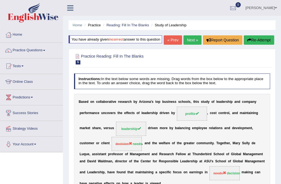
click at [255, 38] on button "Re-Attempt" at bounding box center [259, 39] width 30 height 9
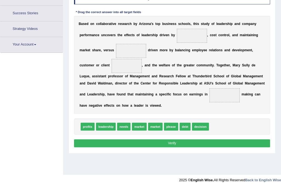
scroll to position [104, 0]
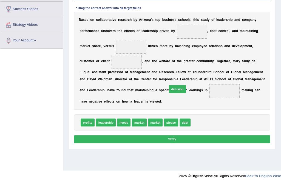
drag, startPoint x: 198, startPoint y: 123, endPoint x: 171, endPoint y: 84, distance: 47.7
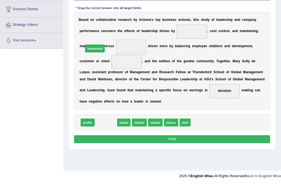
drag, startPoint x: 106, startPoint y: 123, endPoint x: 93, endPoint y: 36, distance: 88.2
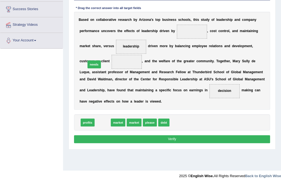
drag, startPoint x: 102, startPoint y: 122, endPoint x: 92, endPoint y: 53, distance: 69.3
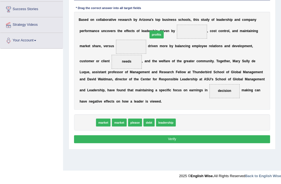
drag, startPoint x: 88, startPoint y: 124, endPoint x: 169, endPoint y: 20, distance: 131.7
click at [169, 20] on div "Instructions: In the text below some words are missing. Drag words from the box…" at bounding box center [172, 64] width 199 height 165
drag, startPoint x: 85, startPoint y: 126, endPoint x: 125, endPoint y: 87, distance: 56.5
click at [160, 24] on div "Instructions: In the text below some words are missing. Drag words from the box…" at bounding box center [172, 64] width 199 height 165
drag, startPoint x: 92, startPoint y: 123, endPoint x: 196, endPoint y: 18, distance: 148.6
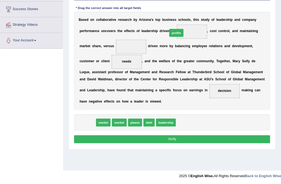
click at [196, 18] on div "Instructions: In the text below some words are missing. Drag words from the box…" at bounding box center [172, 64] width 199 height 165
drag, startPoint x: 84, startPoint y: 122, endPoint x: 175, endPoint y: 11, distance: 142.9
click at [175, 11] on div "Instructions: In the text below some words are missing. Drag words from the box…" at bounding box center [172, 64] width 199 height 165
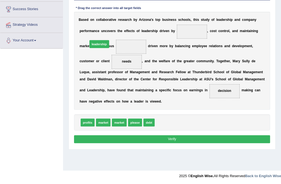
drag, startPoint x: 159, startPoint y: 122, endPoint x: 80, endPoint y: 30, distance: 120.9
click at [80, 30] on div "Instructions: In the text below some words are missing. Drag words from the box…" at bounding box center [172, 64] width 199 height 165
drag, startPoint x: 170, startPoint y: 120, endPoint x: 87, endPoint y: 36, distance: 118.0
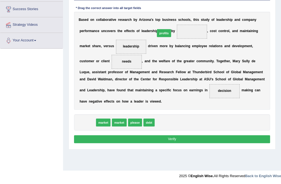
drag, startPoint x: 85, startPoint y: 125, endPoint x: 175, endPoint y: 19, distance: 138.6
click at [175, 19] on div "Instructions: In the text below some words are missing. Drag words from the box…" at bounding box center [172, 64] width 199 height 165
drag, startPoint x: 88, startPoint y: 125, endPoint x: 187, endPoint y: 17, distance: 145.7
click at [187, 17] on div "Instructions: In the text below some words are missing. Drag words from the box…" at bounding box center [172, 64] width 199 height 165
drag, startPoint x: 88, startPoint y: 122, endPoint x: 187, endPoint y: 15, distance: 145.8
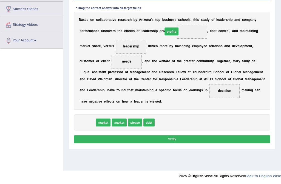
click at [187, 15] on div "Instructions: In the text below some words are missing. Drag words from the box…" at bounding box center [172, 64] width 199 height 165
drag, startPoint x: 89, startPoint y: 122, endPoint x: 177, endPoint y: 17, distance: 136.8
click at [177, 17] on div "Instructions: In the text below some words are missing. Drag words from the box…" at bounding box center [172, 64] width 199 height 165
drag, startPoint x: 85, startPoint y: 123, endPoint x: 187, endPoint y: 13, distance: 150.3
click at [187, 13] on div "Instructions: In the text below some words are missing. Drag words from the box…" at bounding box center [172, 64] width 199 height 165
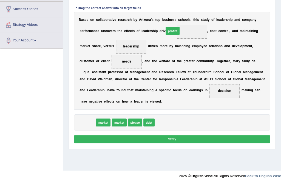
drag, startPoint x: 86, startPoint y: 125, endPoint x: 187, endPoint y: 17, distance: 147.2
click at [187, 17] on div "Instructions: In the text below some words are missing. Drag words from the box…" at bounding box center [172, 64] width 199 height 165
drag, startPoint x: 86, startPoint y: 120, endPoint x: 173, endPoint y: 15, distance: 136.0
click at [173, 15] on div "Instructions: In the text below some words are missing. Drag words from the box…" at bounding box center [172, 64] width 199 height 165
drag, startPoint x: 90, startPoint y: 123, endPoint x: 184, endPoint y: 13, distance: 144.4
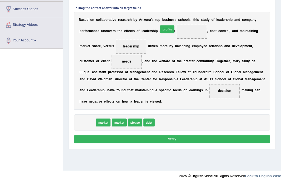
click at [184, 13] on div "Instructions: In the text below some words are missing. Drag words from the box…" at bounding box center [172, 64] width 199 height 165
drag, startPoint x: 85, startPoint y: 123, endPoint x: 189, endPoint y: 18, distance: 147.1
click at [189, 18] on div "Instructions: In the text below some words are missing. Drag words from the box…" at bounding box center [172, 64] width 199 height 165
drag, startPoint x: 86, startPoint y: 124, endPoint x: 187, endPoint y: 11, distance: 151.6
click at [187, 11] on div "Instructions: In the text below some words are missing. Drag words from the box…" at bounding box center [172, 64] width 199 height 165
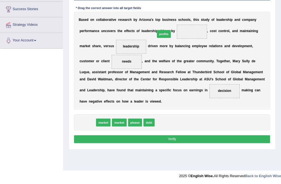
drag, startPoint x: 88, startPoint y: 122, endPoint x: 178, endPoint y: 14, distance: 140.6
click at [178, 14] on div "Instructions: In the text below some words are missing. Drag words from the box…" at bounding box center [172, 64] width 199 height 165
drag, startPoint x: 87, startPoint y: 123, endPoint x: 161, endPoint y: 53, distance: 101.7
click at [160, 54] on div "Instructions: In the text below some words are missing. Drag words from the box…" at bounding box center [172, 64] width 199 height 165
drag, startPoint x: 88, startPoint y: 121, endPoint x: 176, endPoint y: 16, distance: 136.7
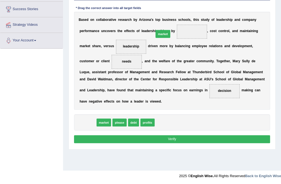
click at [176, 16] on div "Instructions: In the text below some words are missing. Drag words from the box…" at bounding box center [172, 64] width 199 height 165
click at [88, 120] on span "market" at bounding box center [88, 123] width 15 height 8
drag, startPoint x: 88, startPoint y: 120, endPoint x: 187, endPoint y: 10, distance: 147.7
click at [187, 10] on div "Instructions: In the text below some words are missing. Drag words from the box…" at bounding box center [172, 64] width 199 height 165
drag, startPoint x: 87, startPoint y: 120, endPoint x: 180, endPoint y: 13, distance: 142.0
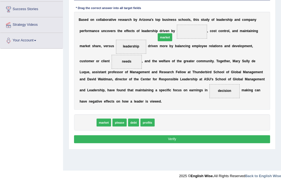
click at [180, 13] on div "Instructions: In the text below some words are missing. Drag words from the box…" at bounding box center [172, 64] width 199 height 165
drag, startPoint x: 89, startPoint y: 123, endPoint x: 184, endPoint y: 11, distance: 146.6
click at [184, 11] on div "Instructions: In the text below some words are missing. Drag words from the box…" at bounding box center [172, 64] width 199 height 165
drag, startPoint x: 77, startPoint y: 122, endPoint x: 97, endPoint y: 115, distance: 20.7
click at [97, 115] on div "market market please debt profits" at bounding box center [172, 122] width 196 height 16
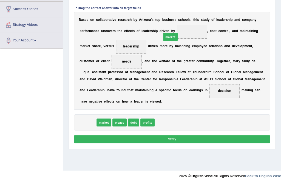
drag, startPoint x: 87, startPoint y: 122, endPoint x: 184, endPoint y: 21, distance: 139.9
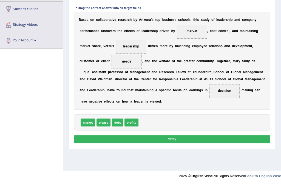
click at [168, 139] on button "Verify" at bounding box center [172, 139] width 196 height 8
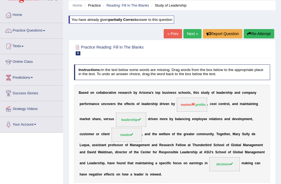
scroll to position [4, 0]
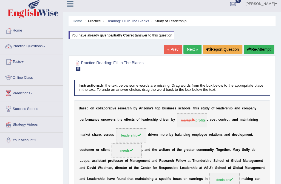
click at [196, 49] on link "Next »" at bounding box center [193, 49] width 18 height 9
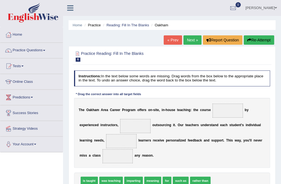
scroll to position [25, 0]
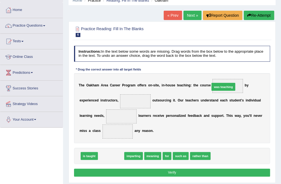
drag, startPoint x: 110, startPoint y: 155, endPoint x: 242, endPoint y: 74, distance: 155.2
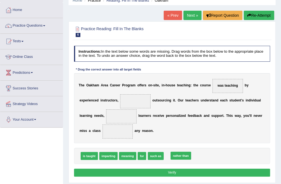
drag, startPoint x: 175, startPoint y: 156, endPoint x: 181, endPoint y: 156, distance: 6.6
drag, startPoint x: 151, startPoint y: 155, endPoint x: 106, endPoint y: 92, distance: 76.7
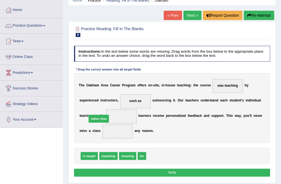
drag, startPoint x: 156, startPoint y: 156, endPoint x: 86, endPoint y: 112, distance: 82.4
drag, startPoint x: 156, startPoint y: 158, endPoint x: 116, endPoint y: 92, distance: 76.6
drag, startPoint x: 138, startPoint y: 154, endPoint x: 83, endPoint y: 128, distance: 60.5
drag, startPoint x: 140, startPoint y: 155, endPoint x: 86, endPoint y: 110, distance: 70.7
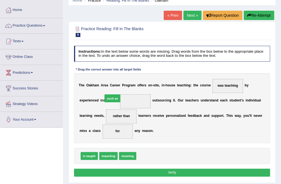
drag, startPoint x: 144, startPoint y: 157, endPoint x: 105, endPoint y: 89, distance: 78.2
click at [105, 89] on div "Instructions: In the text below some words are missing. Drag words from the box…" at bounding box center [172, 112] width 199 height 137
drag, startPoint x: 144, startPoint y: 154, endPoint x: 115, endPoint y: 87, distance: 73.0
click at [115, 87] on div "Instructions: In the text below some words are missing. Drag words from the box…" at bounding box center [172, 112] width 199 height 137
drag, startPoint x: 119, startPoint y: 127, endPoint x: 89, endPoint y: 86, distance: 50.7
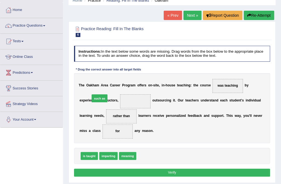
click at [89, 86] on div "Instructions: In the text below some words are missing. Drag words from the box…" at bounding box center [172, 112] width 199 height 137
drag, startPoint x: 144, startPoint y: 155, endPoint x: 112, endPoint y: 90, distance: 72.4
click at [148, 172] on button "Verify" at bounding box center [172, 173] width 196 height 8
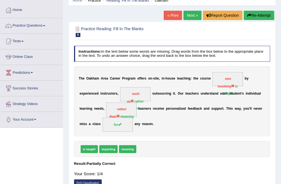
click at [127, 95] on span "such as" at bounding box center [133, 98] width 13 height 12
click at [119, 101] on div "T h e O a k h a m A r e a C a r e e r P r o g r a m o f f e r s o n - s i t e ,…" at bounding box center [172, 101] width 196 height 70
click at [258, 12] on button "Re-Attempt" at bounding box center [259, 15] width 30 height 9
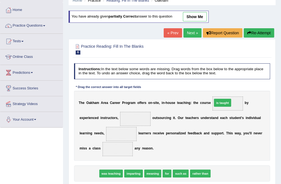
drag, startPoint x: 90, startPoint y: 173, endPoint x: 247, endPoint y: 89, distance: 177.7
click at [247, 89] on div "Instructions: In the text below some words are missing. Drag words from the box…" at bounding box center [172, 129] width 199 height 137
drag, startPoint x: 90, startPoint y: 175, endPoint x: 251, endPoint y: 92, distance: 181.0
click at [251, 92] on div "Instructions: In the text below some words are missing. Drag words from the box…" at bounding box center [172, 129] width 199 height 137
drag, startPoint x: 86, startPoint y: 173, endPoint x: 237, endPoint y: 87, distance: 173.4
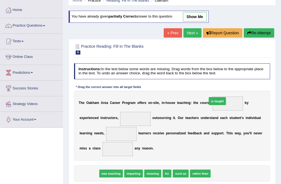
click at [237, 87] on div "Instructions: In the text below some words are missing. Drag words from the box…" at bounding box center [172, 129] width 199 height 137
drag, startPoint x: 85, startPoint y: 172, endPoint x: 247, endPoint y: 84, distance: 184.7
click at [247, 84] on div "Instructions: In the text below some words are missing. Drag words from the box…" at bounding box center [172, 129] width 199 height 137
drag, startPoint x: 86, startPoint y: 175, endPoint x: 238, endPoint y: 102, distance: 168.3
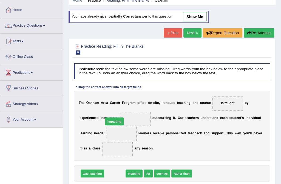
drag, startPoint x: 112, startPoint y: 173, endPoint x: 111, endPoint y: 112, distance: 61.2
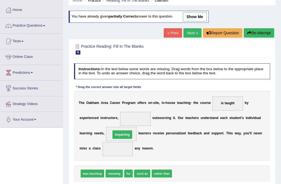
drag, startPoint x: 114, startPoint y: 119, endPoint x: 97, endPoint y: 139, distance: 26.3
drag, startPoint x: 93, startPoint y: 148, endPoint x: 98, endPoint y: 126, distance: 22.4
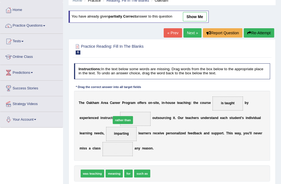
drag, startPoint x: 158, startPoint y: 174, endPoint x: 104, endPoint y: 106, distance: 87.3
click at [105, 106] on div "Instructions: In the text below some words are missing. Drag words from the box…" at bounding box center [172, 129] width 199 height 137
drag, startPoint x: 156, startPoint y: 170, endPoint x: 102, endPoint y: 97, distance: 90.9
click at [102, 97] on div "Instructions: In the text below some words are missing. Drag words from the box…" at bounding box center [172, 129] width 199 height 137
drag, startPoint x: 162, startPoint y: 178, endPoint x: 109, endPoint y: 111, distance: 85.0
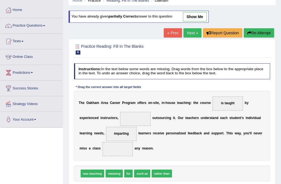
click at [109, 111] on div "Instructions: In the text below some words are missing. Drag words from the box…" at bounding box center [172, 129] width 199 height 137
drag, startPoint x: 156, startPoint y: 171, endPoint x: 103, endPoint y: 106, distance: 84.0
drag, startPoint x: 128, startPoint y: 173, endPoint x: 103, endPoint y: 148, distance: 35.1
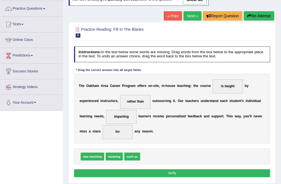
scroll to position [75, 0]
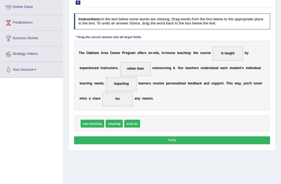
click at [150, 141] on button "Verify" at bounding box center [172, 140] width 196 height 8
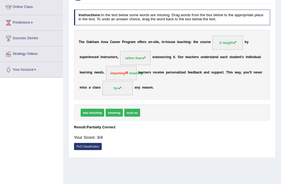
scroll to position [0, 0]
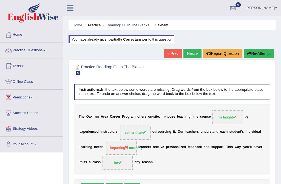
click at [194, 52] on link "Next »" at bounding box center [193, 53] width 18 height 9
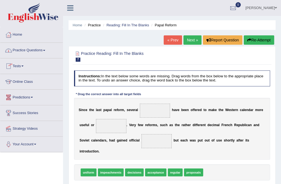
click at [35, 49] on link "Practice Questions" at bounding box center [31, 50] width 63 height 14
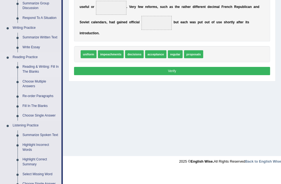
scroll to position [125, 0]
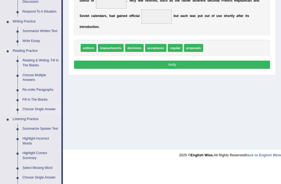
click at [40, 110] on link "Choose Single Answer" at bounding box center [40, 110] width 41 height 10
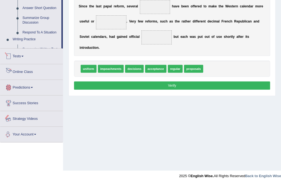
scroll to position [251, 0]
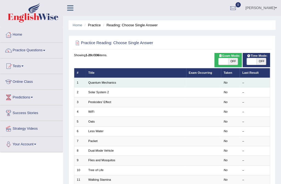
click at [101, 85] on td "Quantum Mechanics" at bounding box center [136, 83] width 100 height 10
click at [102, 84] on link "Quantum Mechanics" at bounding box center [102, 82] width 28 height 3
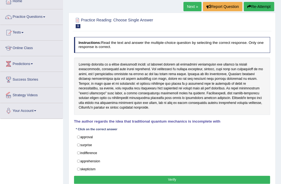
scroll to position [50, 0]
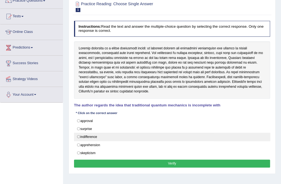
click at [85, 134] on label "indifference" at bounding box center [172, 137] width 196 height 8
radio input "true"
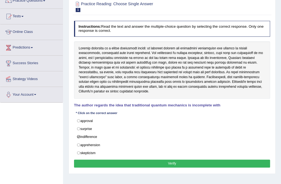
click at [149, 160] on button "Verify" at bounding box center [172, 164] width 196 height 8
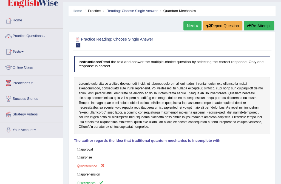
scroll to position [0, 0]
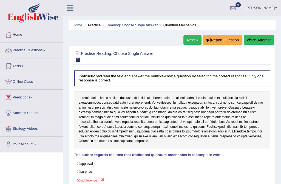
click at [260, 40] on button "Re-Attempt" at bounding box center [259, 39] width 30 height 9
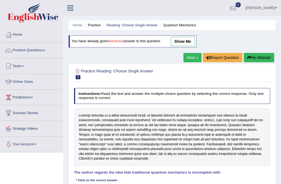
scroll to position [50, 0]
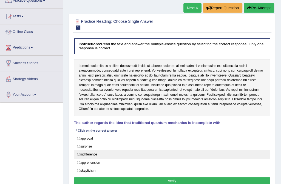
click at [94, 152] on label "indifference" at bounding box center [172, 154] width 196 height 8
radio input "true"
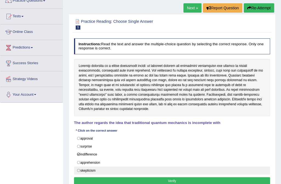
click at [88, 168] on label "skepticism" at bounding box center [172, 171] width 196 height 8
radio input "true"
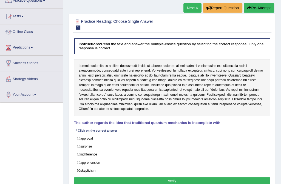
click at [174, 178] on button "Verify" at bounding box center [172, 181] width 196 height 8
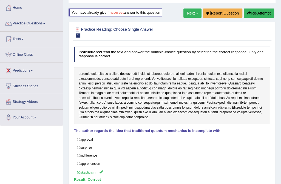
scroll to position [4, 0]
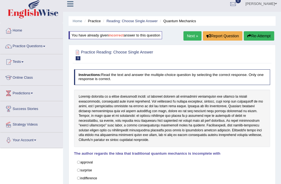
click at [185, 35] on link "Next »" at bounding box center [193, 35] width 18 height 9
